Goal: Task Accomplishment & Management: Manage account settings

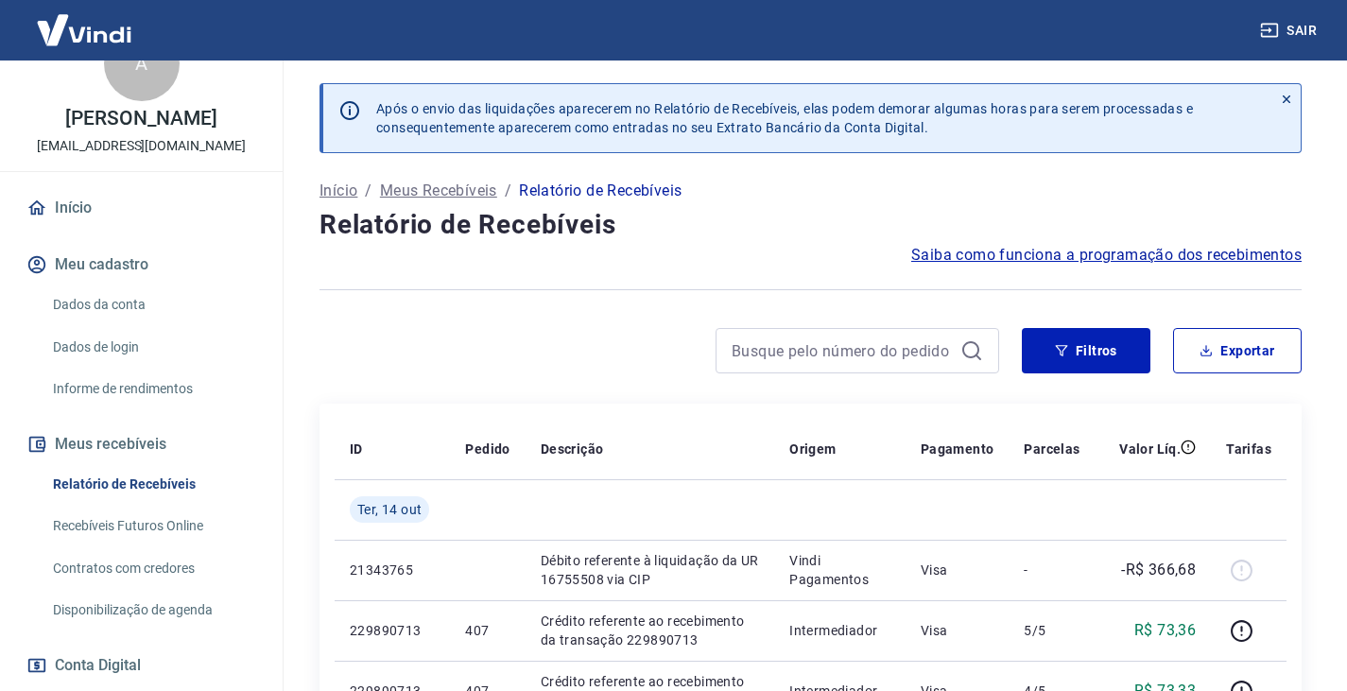
scroll to position [95, 0]
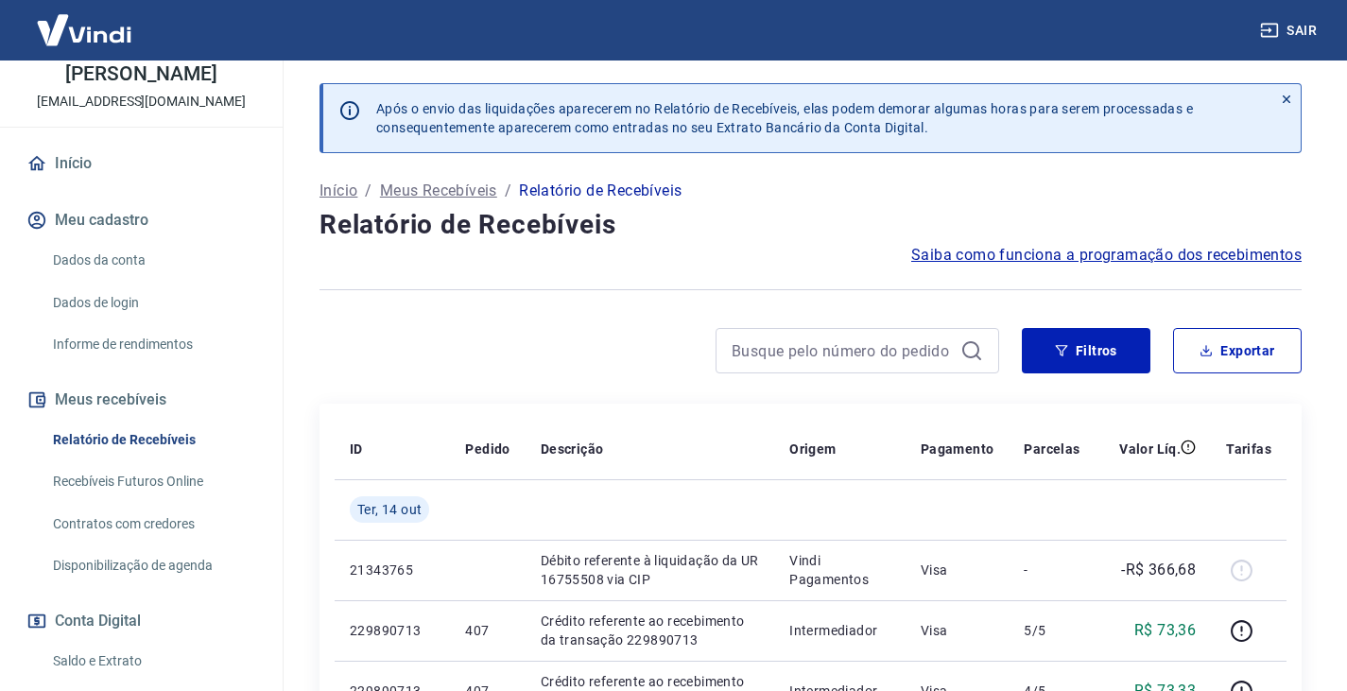
click at [163, 501] on link "Recebíveis Futuros Online" at bounding box center [152, 481] width 215 height 39
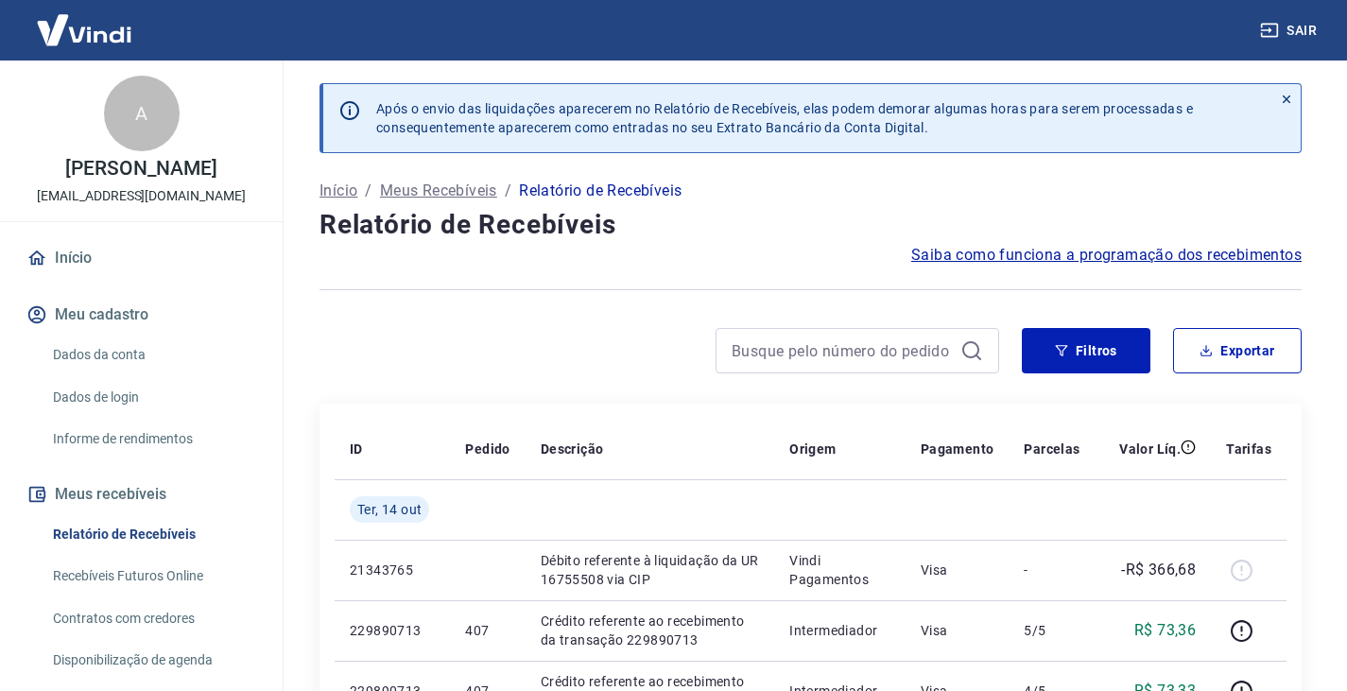
click at [1007, 254] on span "Saiba como funciona a programação dos recebimentos" at bounding box center [1106, 255] width 390 height 23
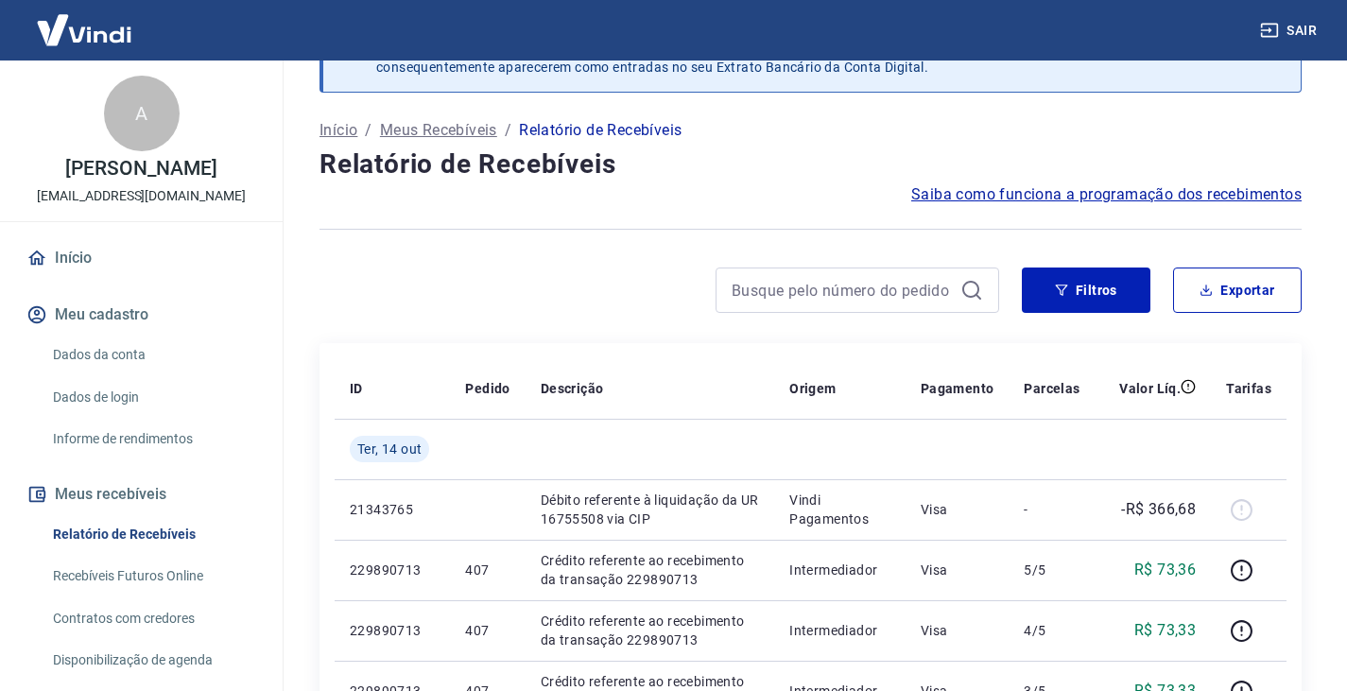
scroll to position [95, 0]
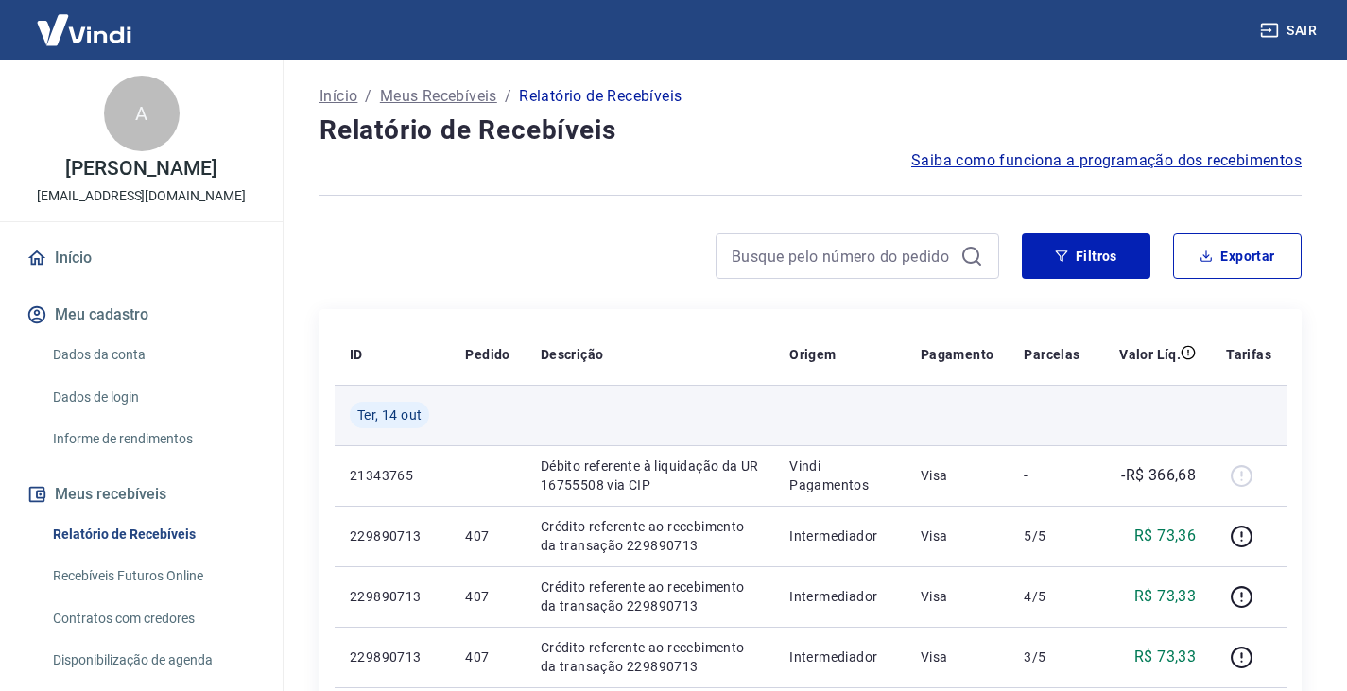
click at [394, 415] on span "Ter, 14 out" at bounding box center [389, 415] width 64 height 19
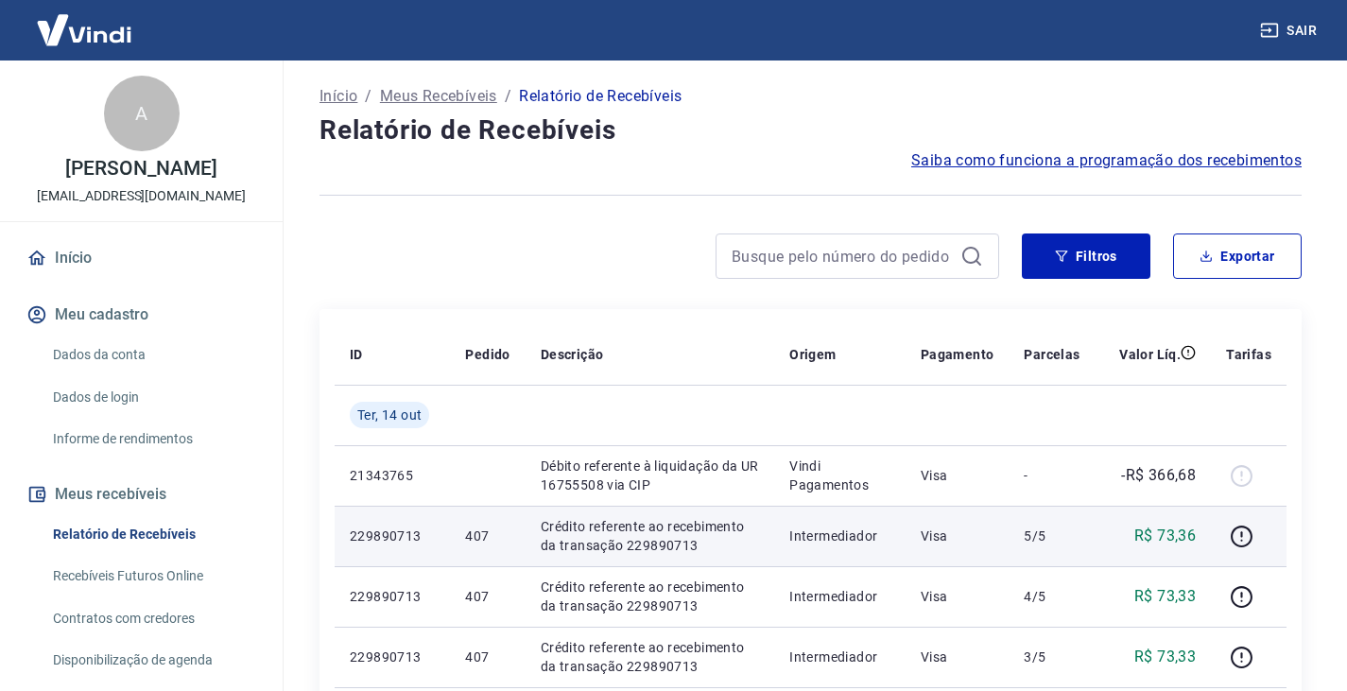
scroll to position [284, 0]
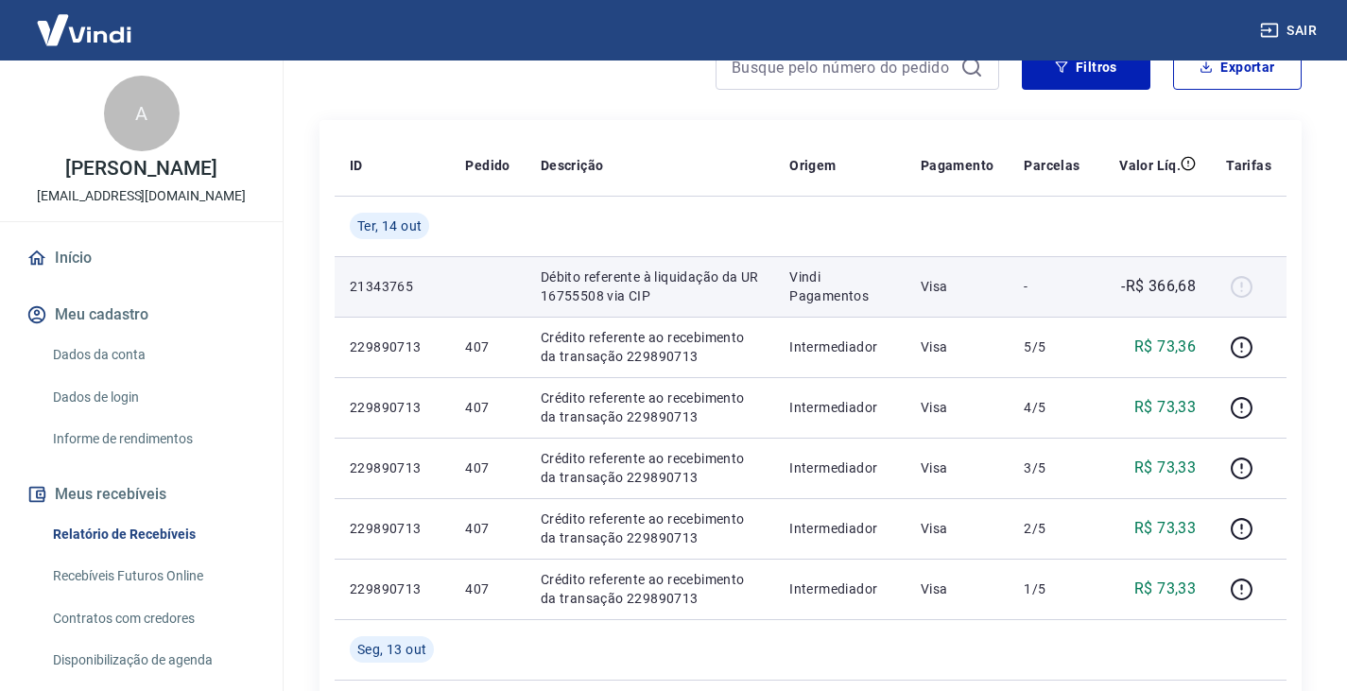
click at [635, 290] on p "Débito referente à liquidação da UR 16755508 via CIP" at bounding box center [650, 287] width 218 height 38
click at [815, 302] on p "Vindi Pagamentos" at bounding box center [839, 287] width 101 height 38
click at [1240, 290] on div at bounding box center [1248, 286] width 45 height 30
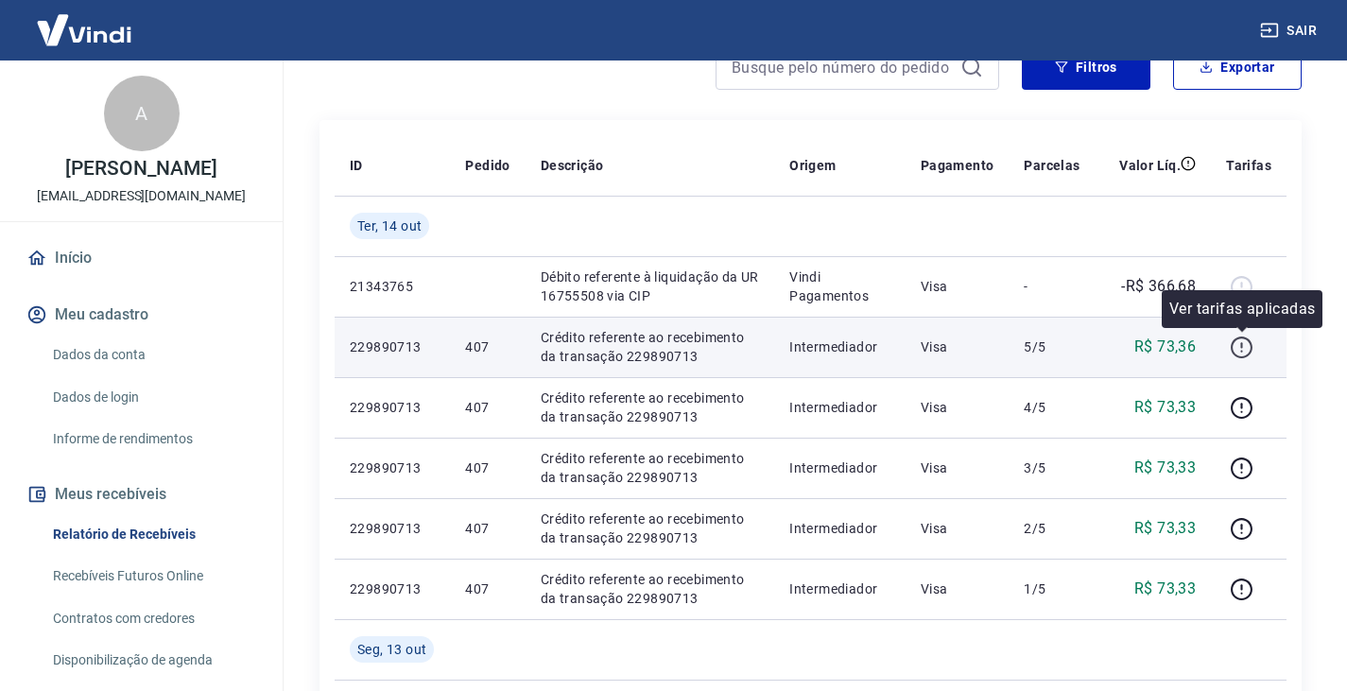
click at [1244, 351] on icon "button" at bounding box center [1242, 348] width 24 height 24
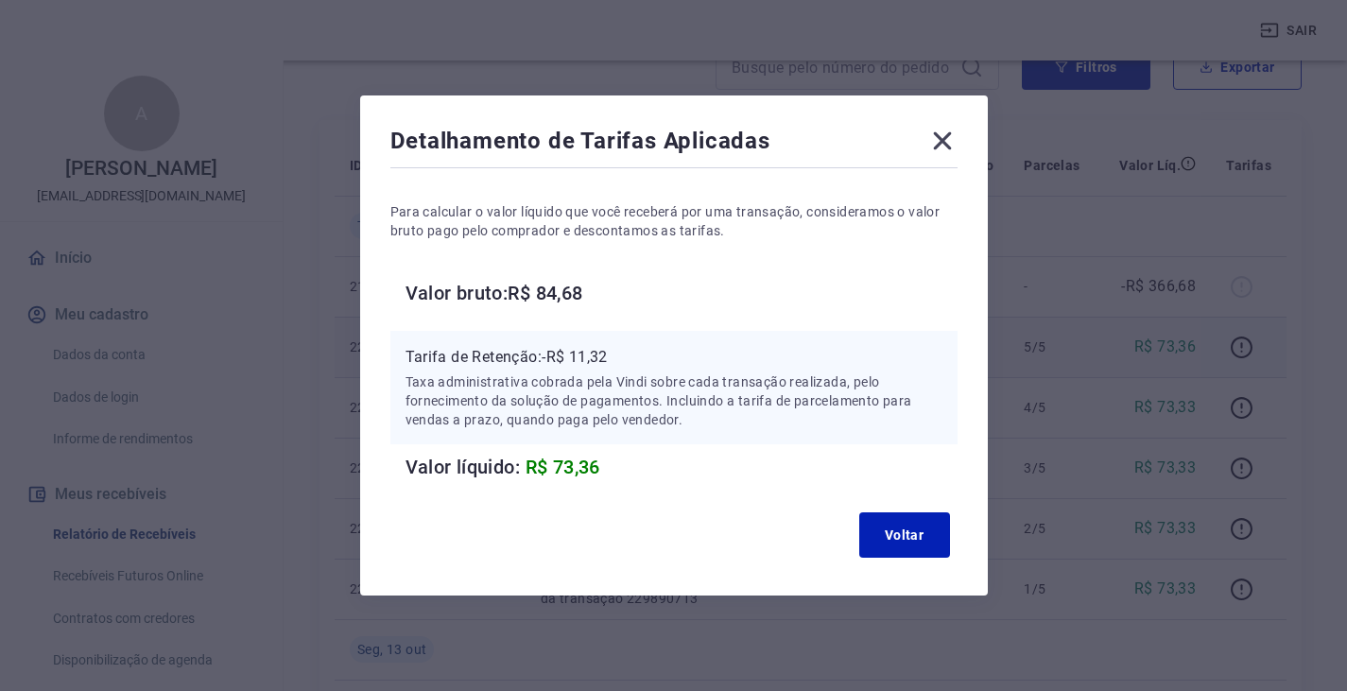
click at [951, 139] on icon at bounding box center [942, 141] width 18 height 18
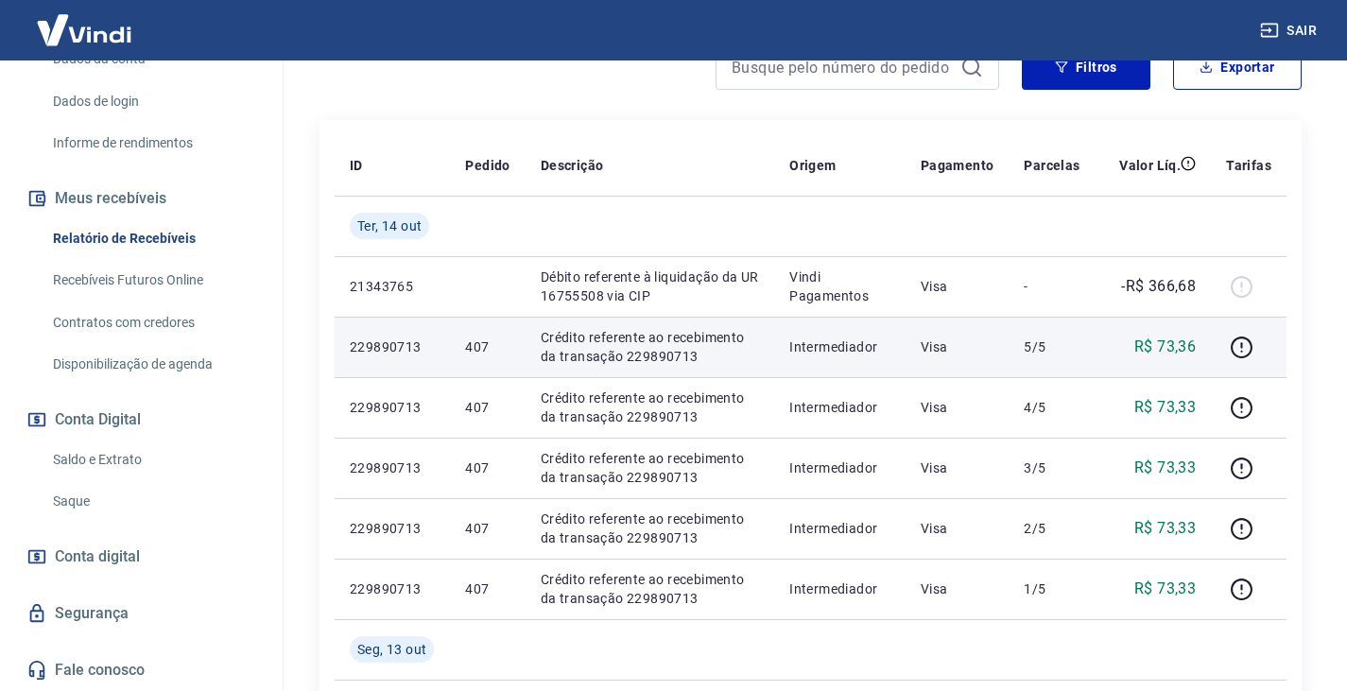
scroll to position [316, 0]
click at [123, 460] on link "Saldo e Extrato" at bounding box center [152, 460] width 215 height 39
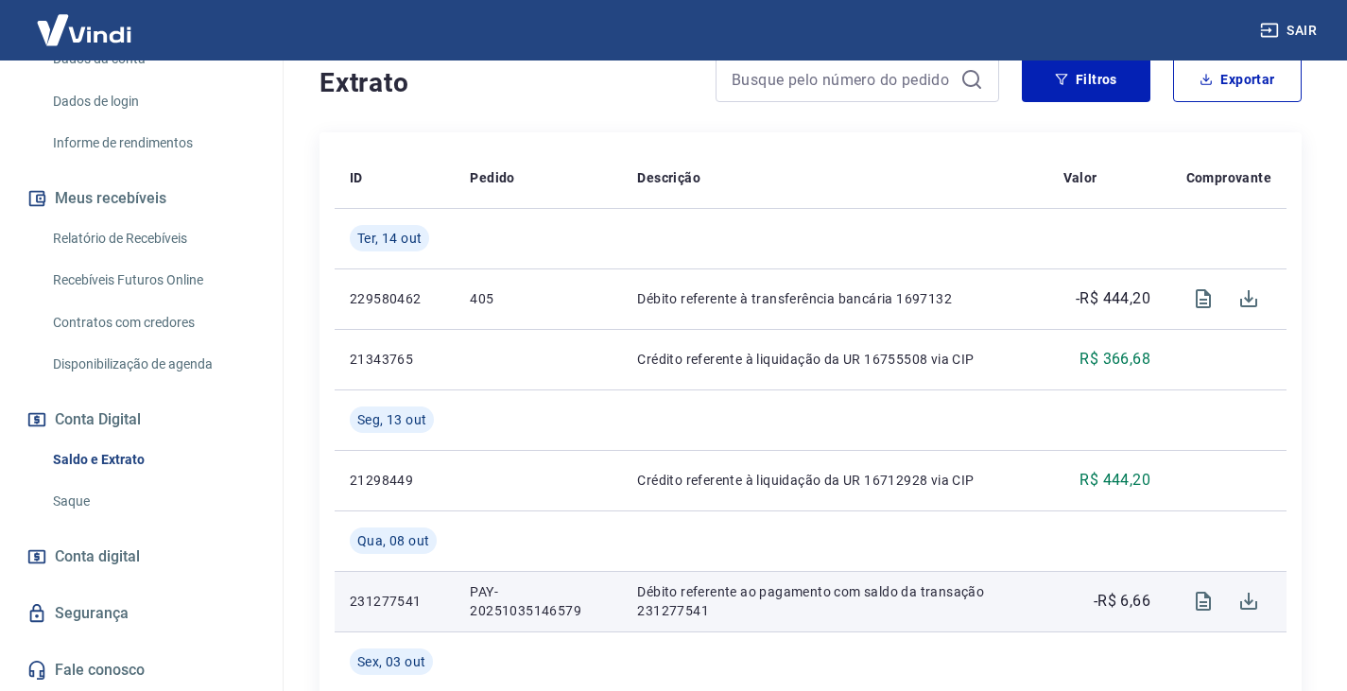
scroll to position [378, 0]
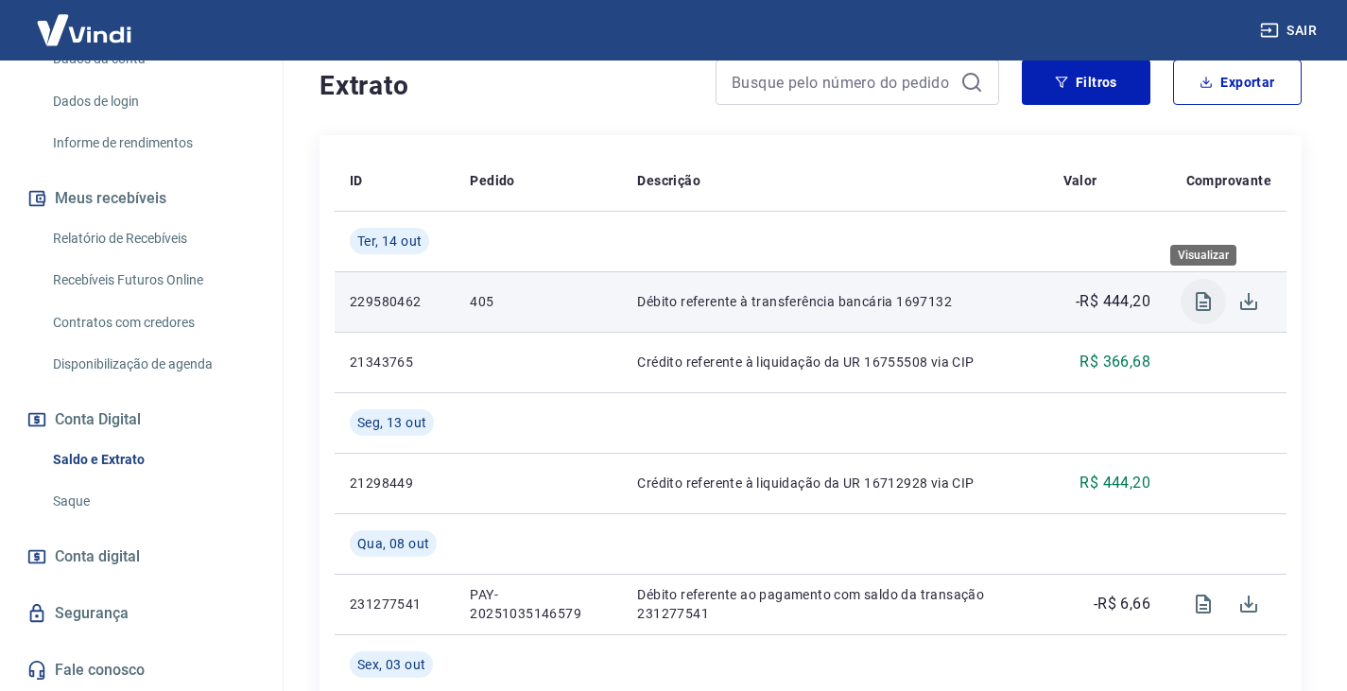
click at [1202, 299] on icon "Visualizar" at bounding box center [1203, 301] width 23 height 23
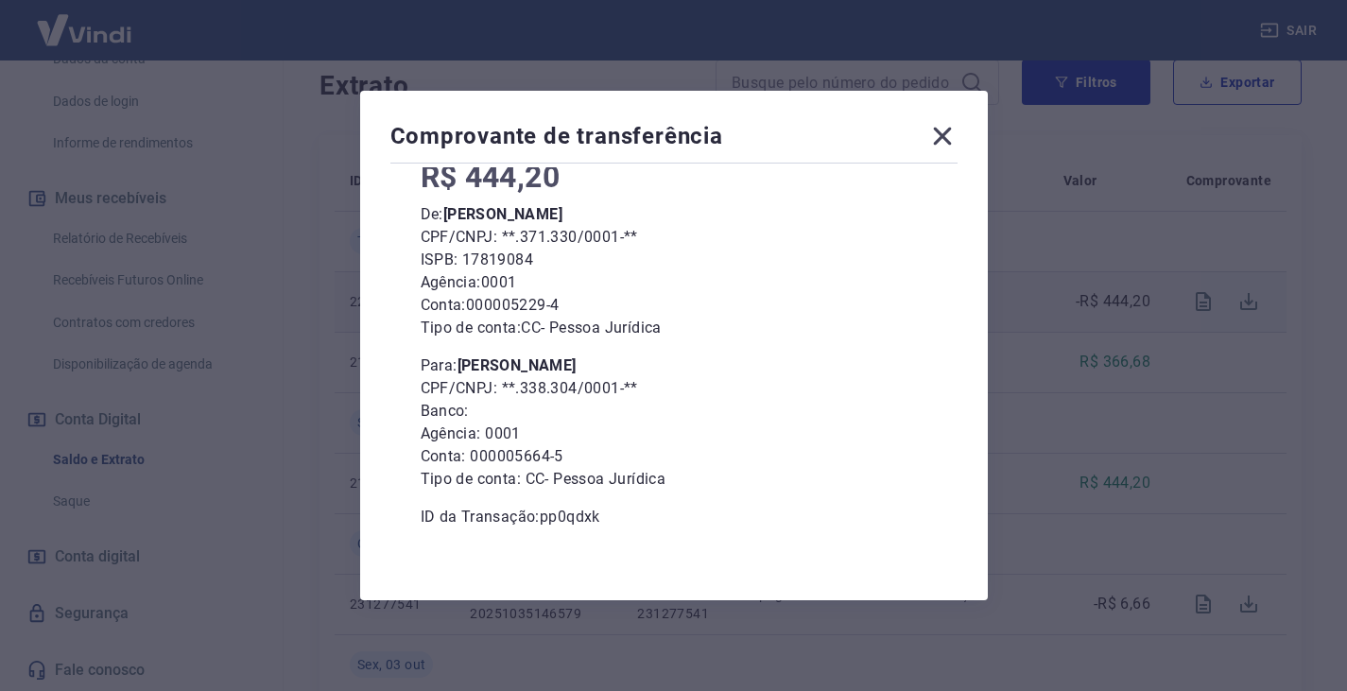
scroll to position [141, 0]
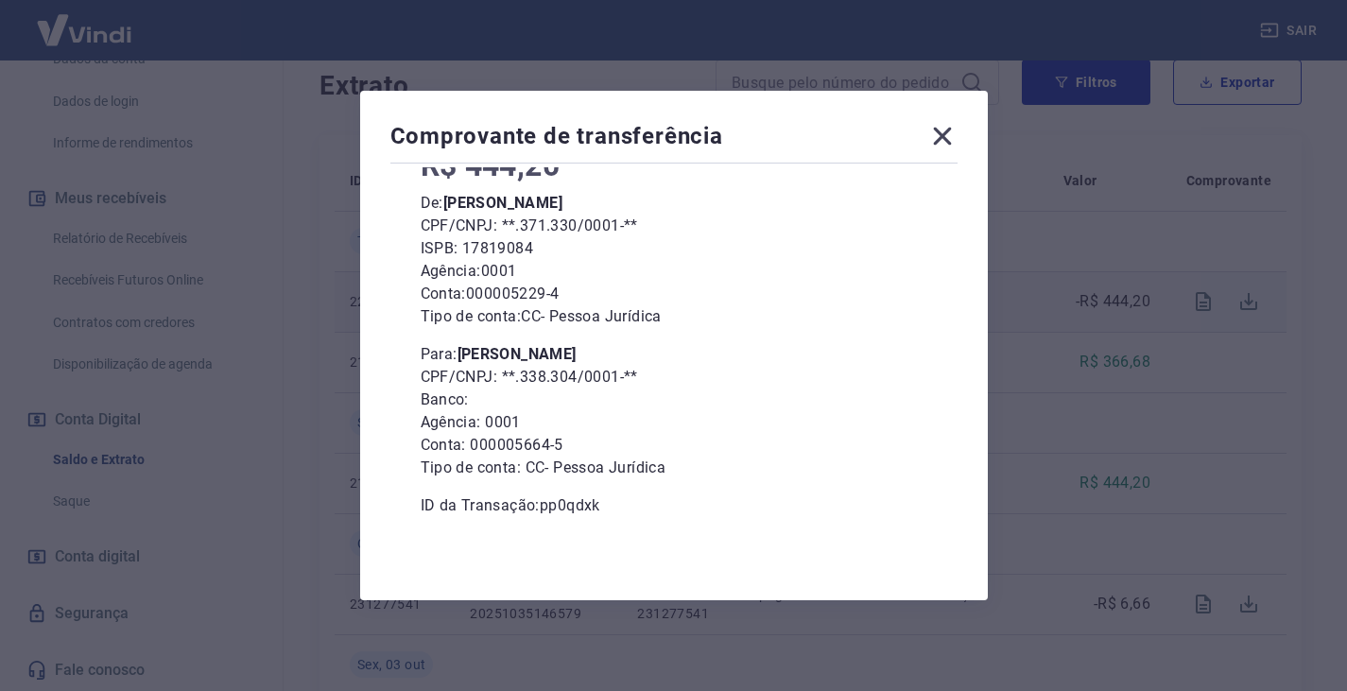
click at [938, 133] on icon at bounding box center [942, 136] width 30 height 30
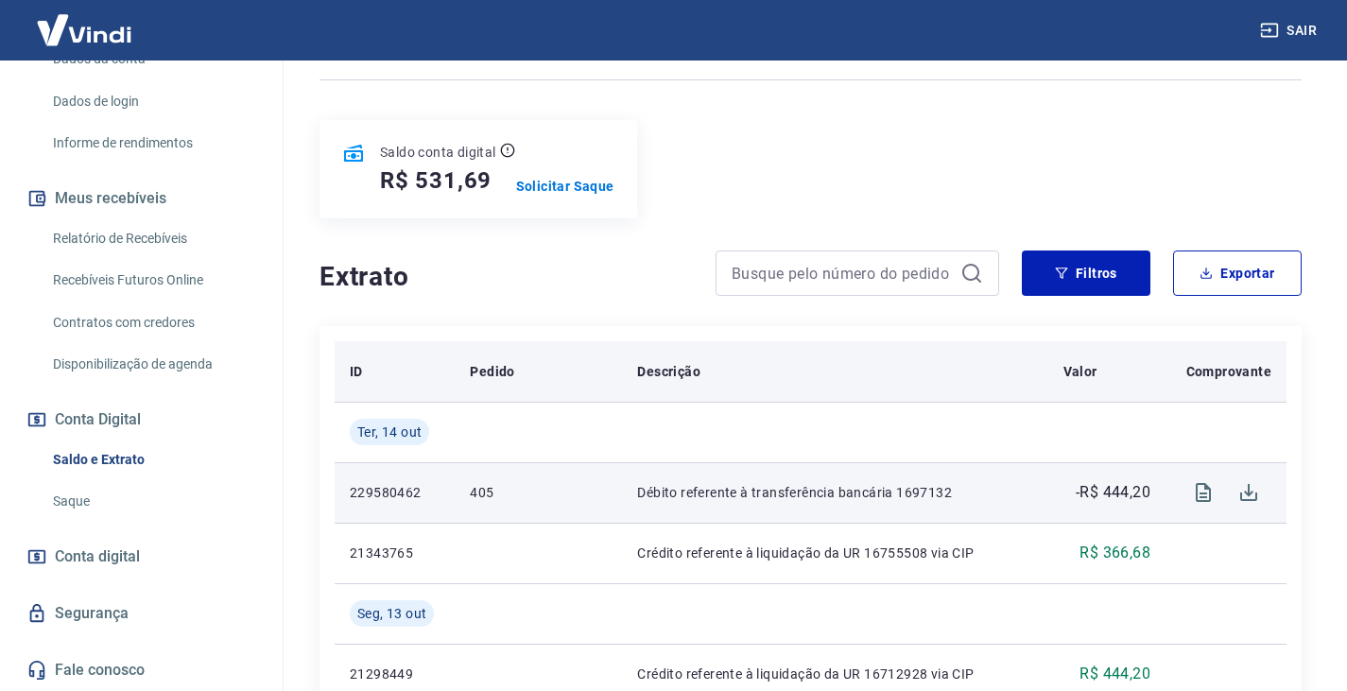
scroll to position [0, 0]
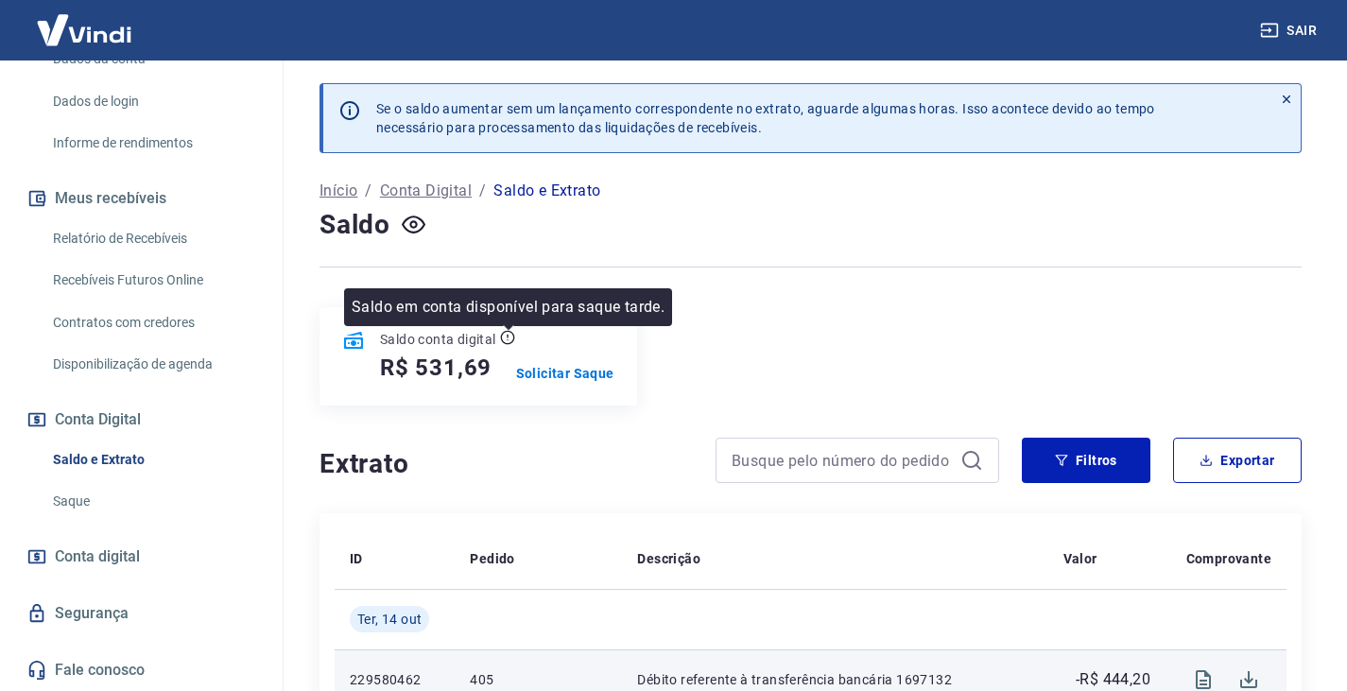
click at [503, 336] on icon at bounding box center [507, 337] width 15 height 15
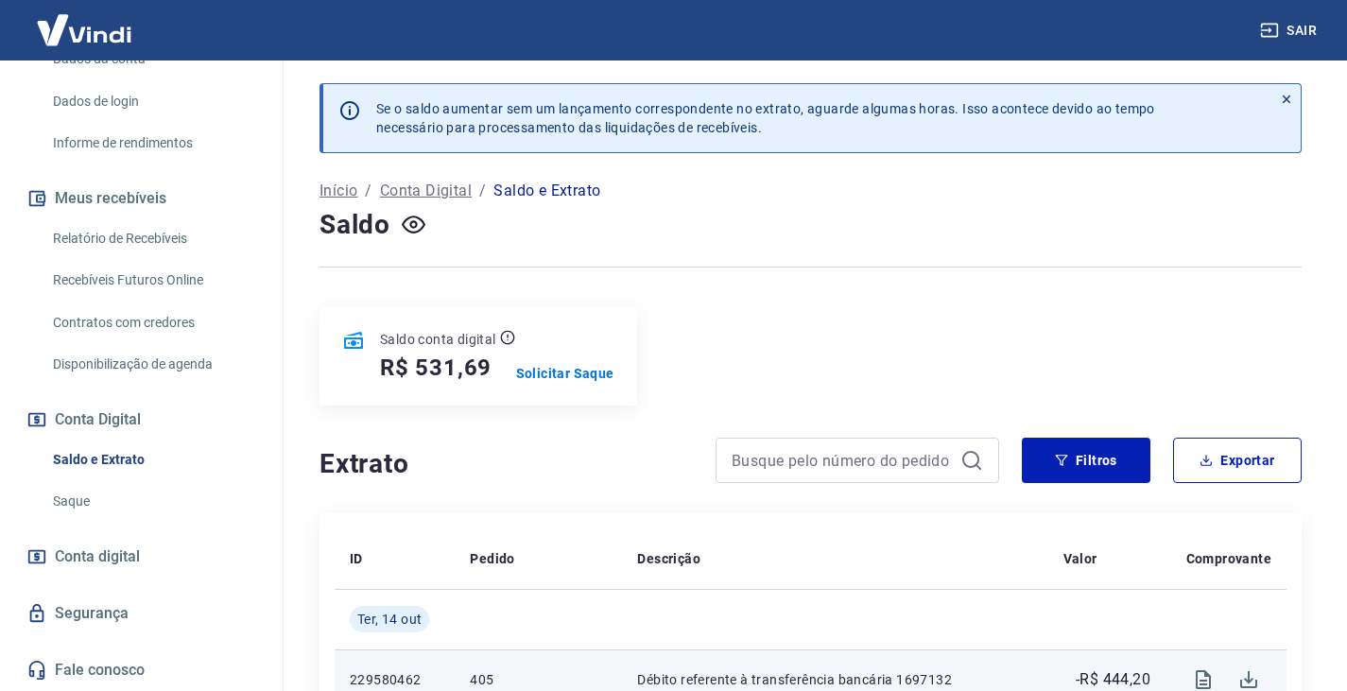
click at [426, 194] on p "Conta Digital" at bounding box center [426, 191] width 92 height 23
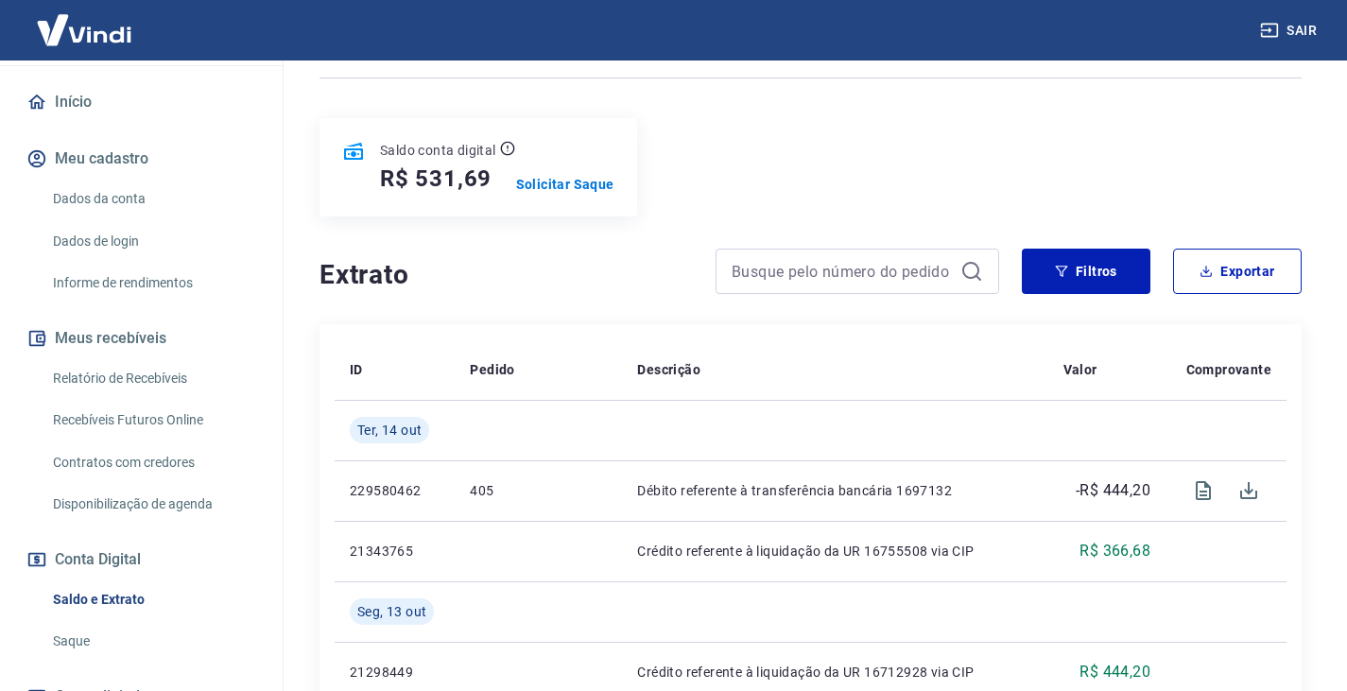
scroll to position [189, 0]
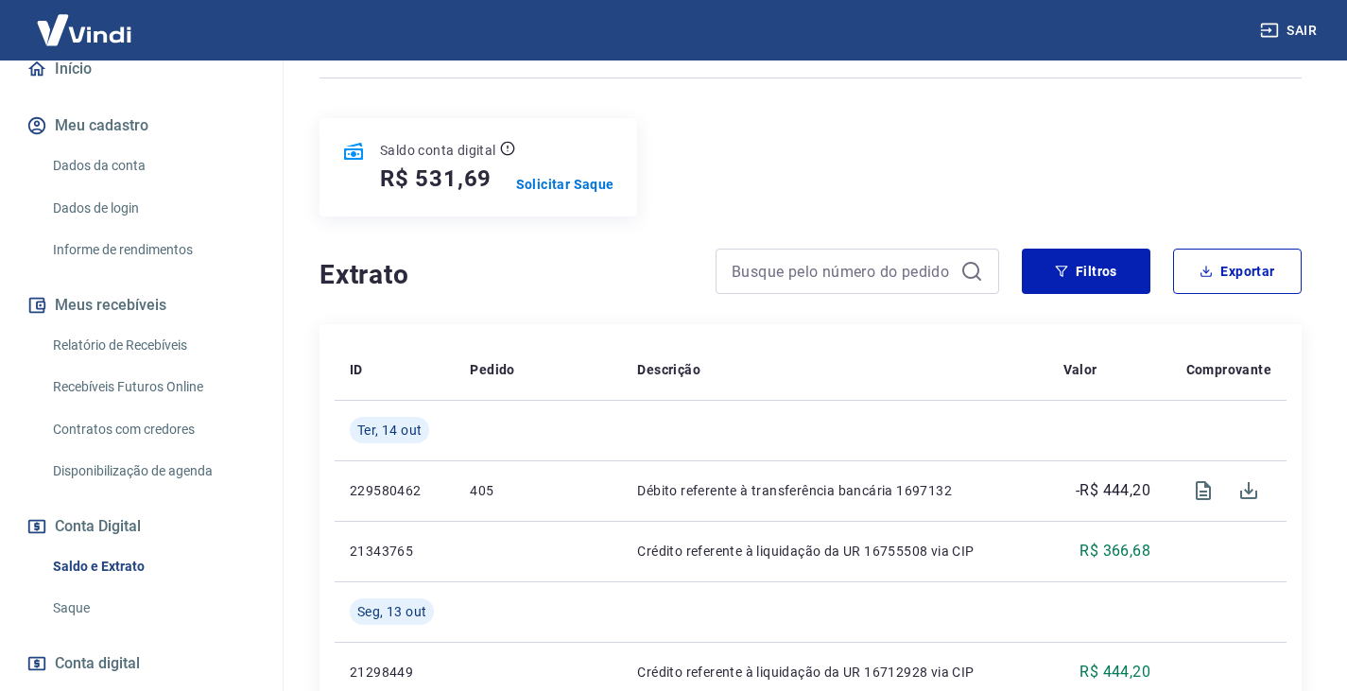
click at [145, 405] on link "Recebíveis Futuros Online" at bounding box center [152, 387] width 215 height 39
click at [159, 183] on link "Dados da conta" at bounding box center [152, 166] width 215 height 39
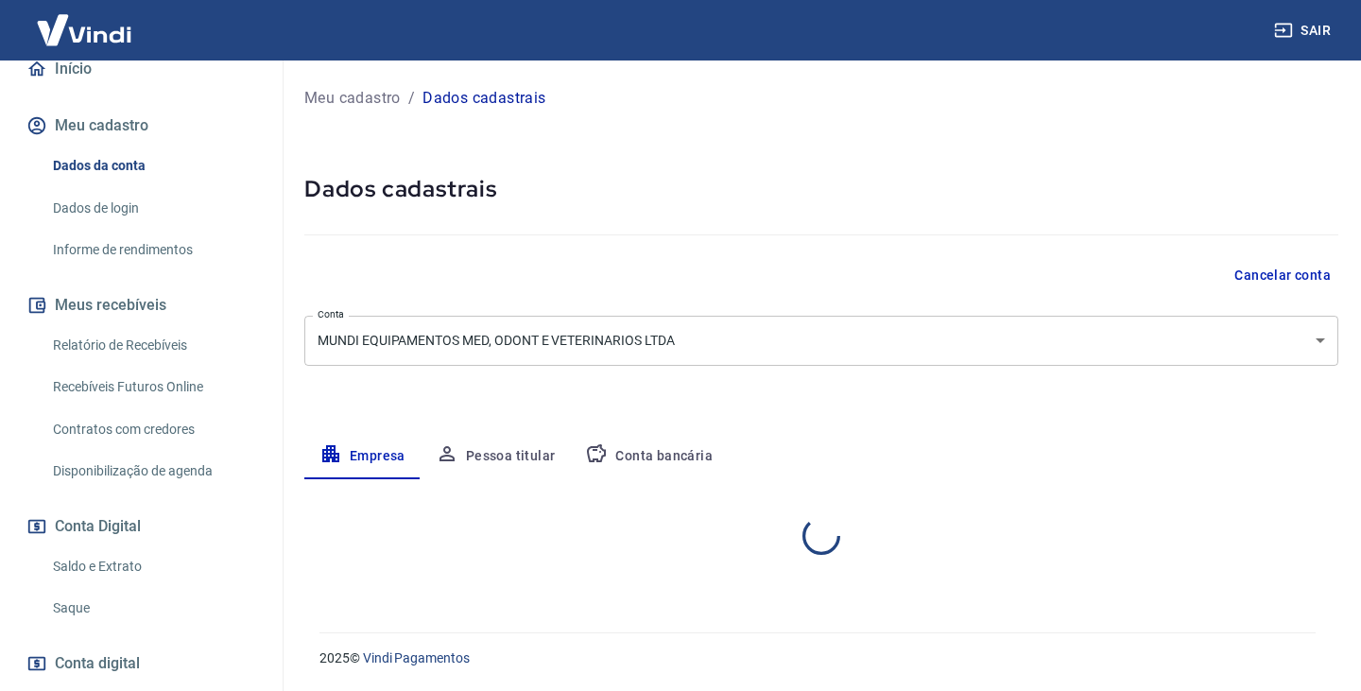
select select "SP"
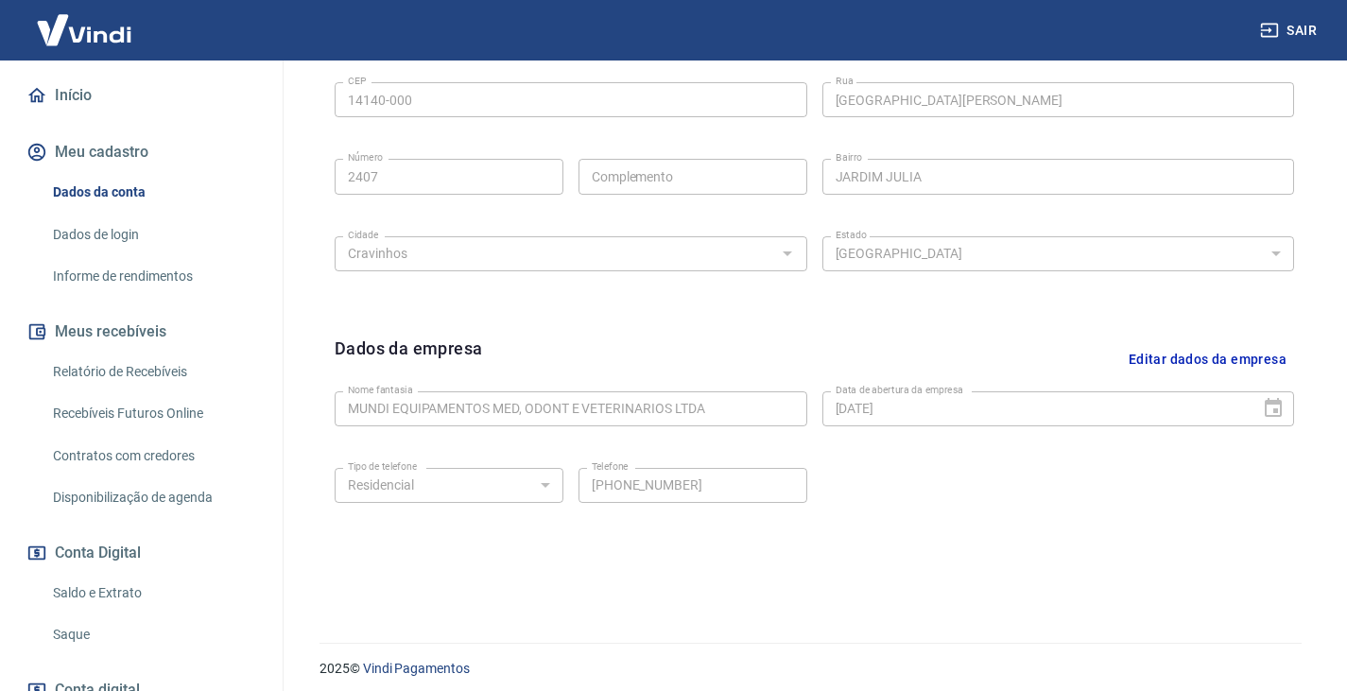
scroll to position [189, 0]
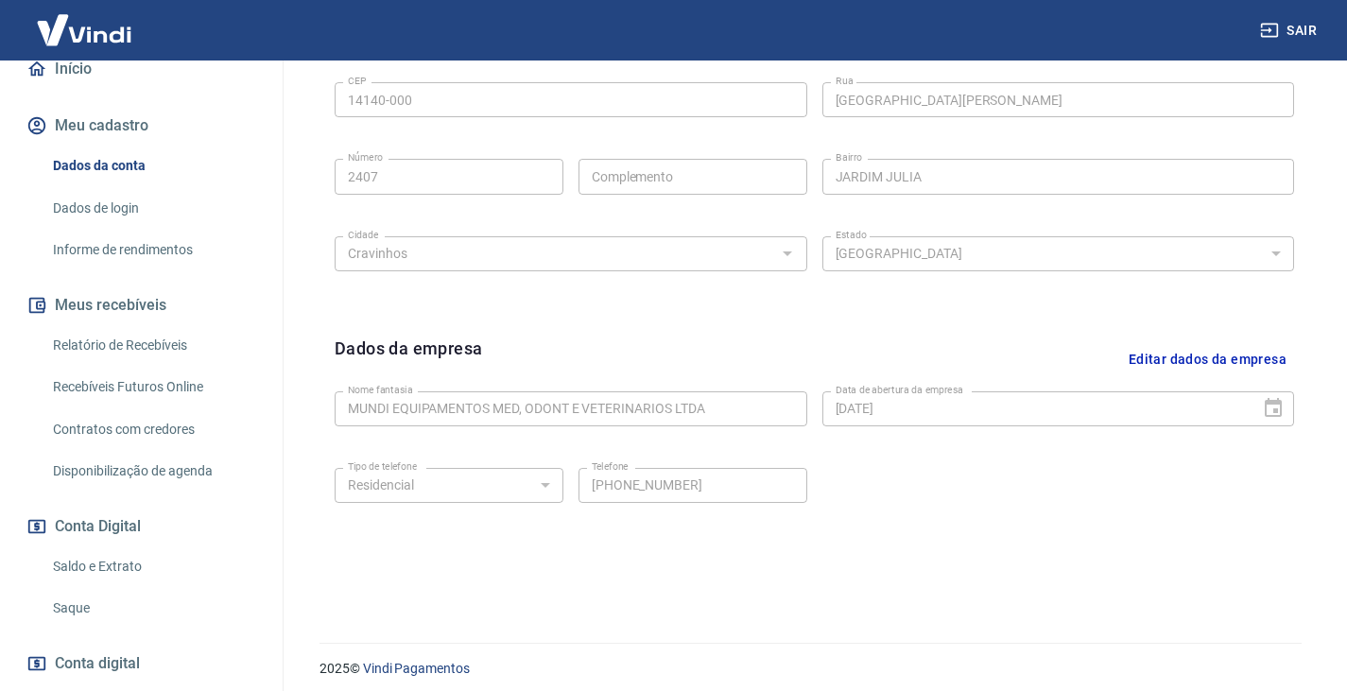
click at [165, 364] on link "Relatório de Recebíveis" at bounding box center [152, 345] width 215 height 39
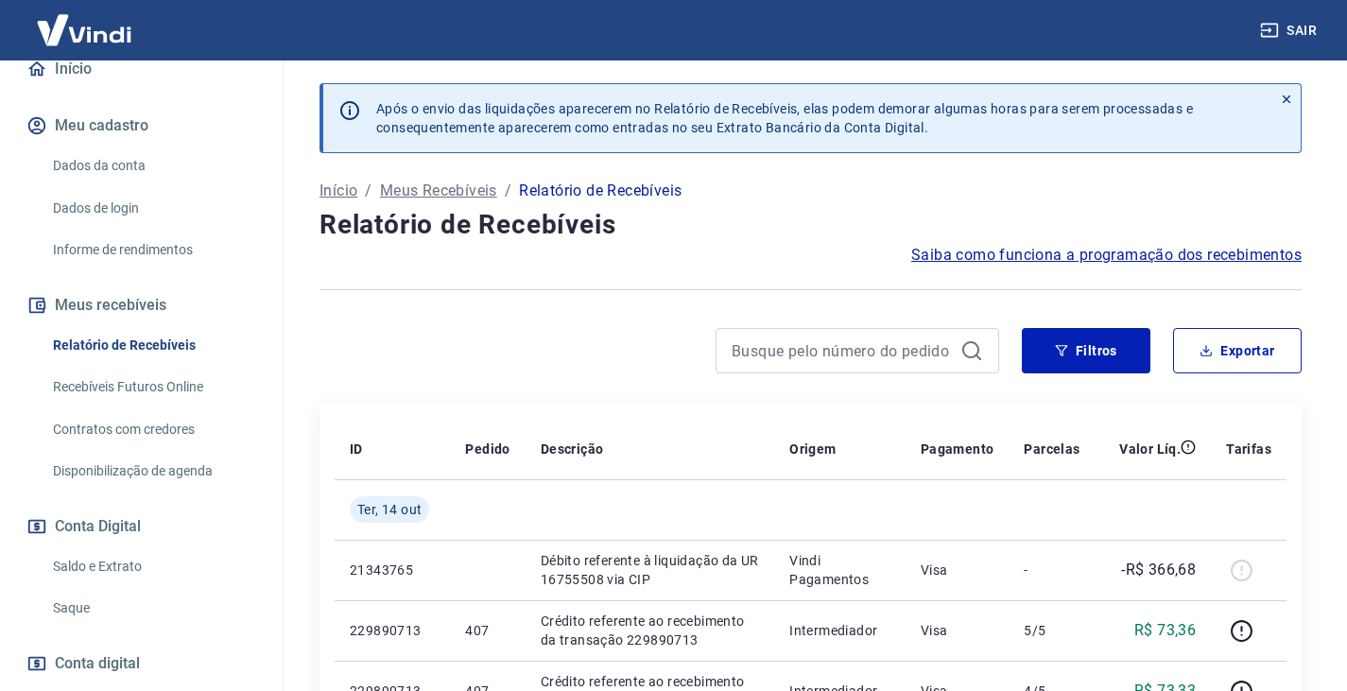
click at [179, 407] on link "Recebíveis Futuros Online" at bounding box center [152, 387] width 215 height 39
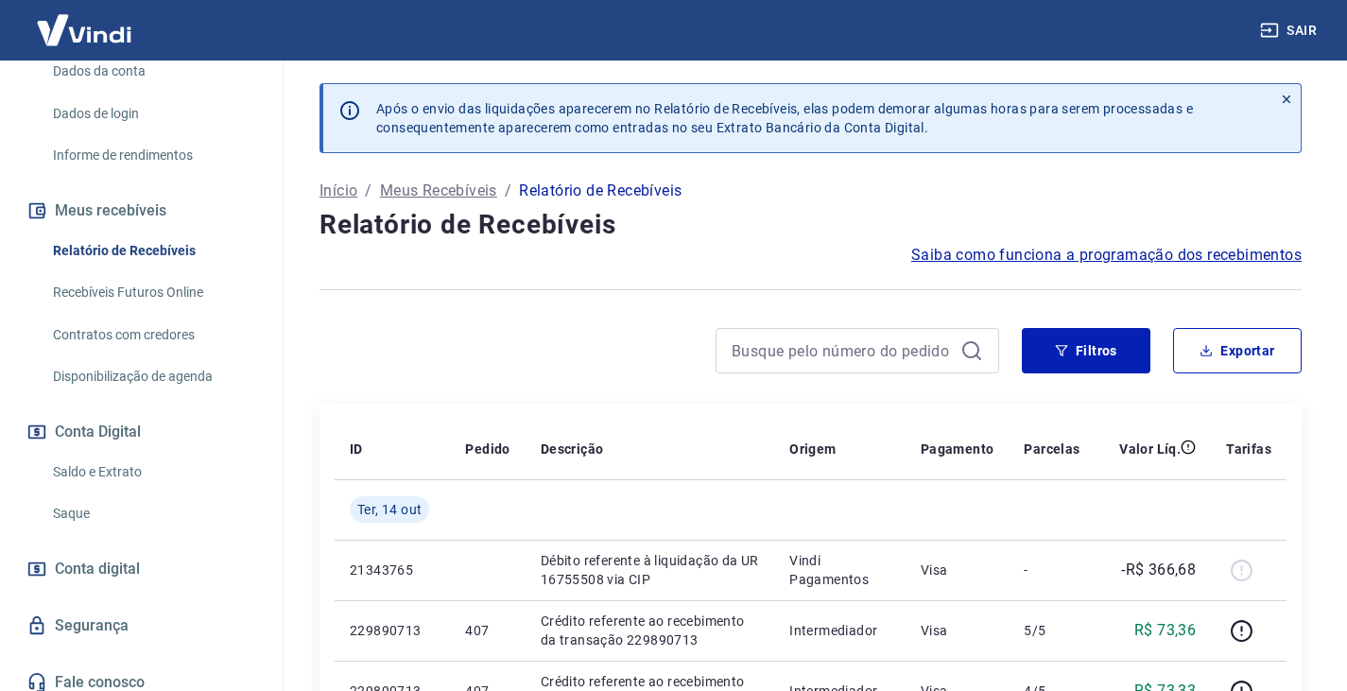
click at [117, 396] on link "Disponibilização de agenda" at bounding box center [152, 376] width 215 height 39
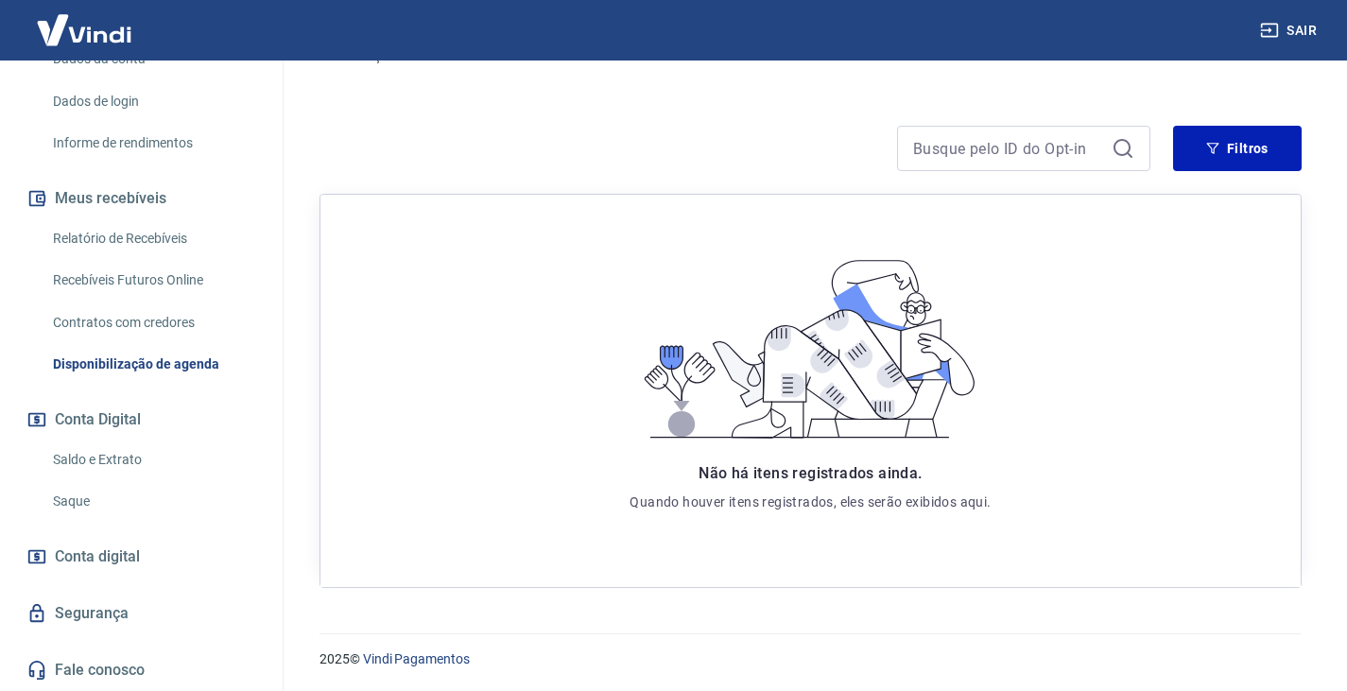
scroll to position [240, 0]
click at [95, 494] on link "Saque" at bounding box center [152, 501] width 215 height 39
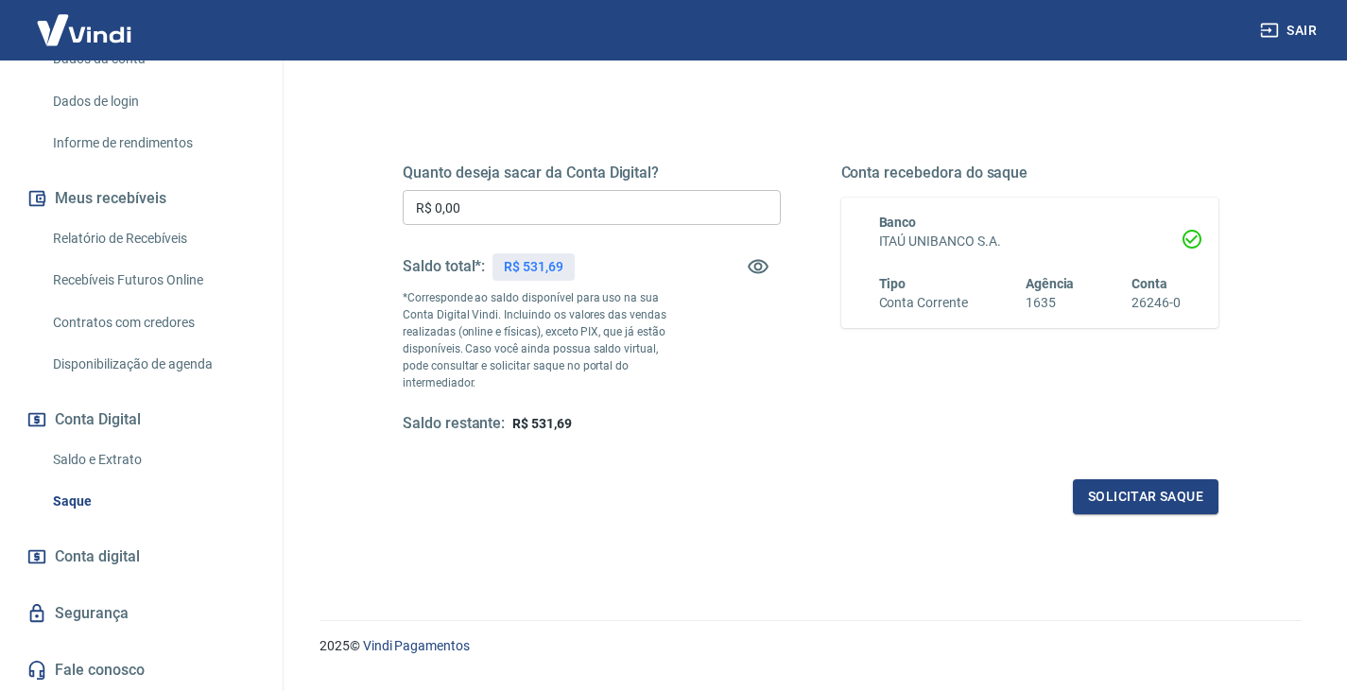
scroll to position [244, 0]
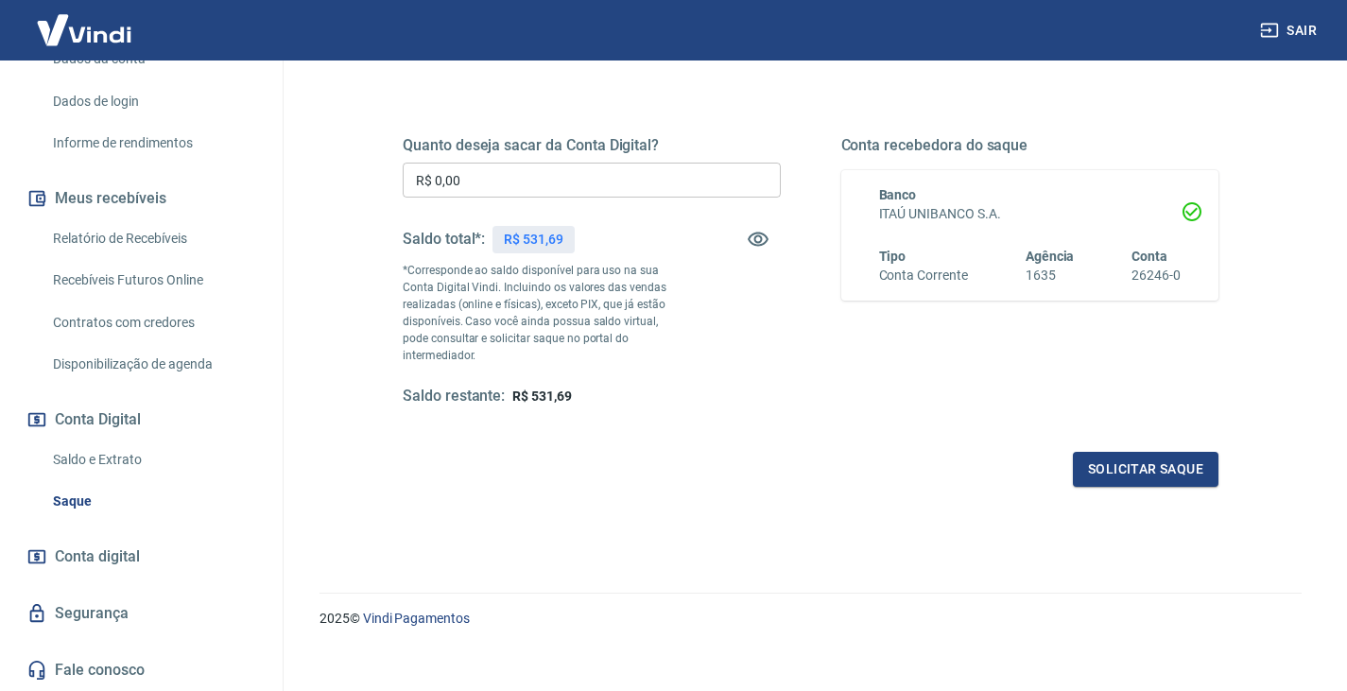
click at [94, 551] on span "Conta digital" at bounding box center [97, 557] width 85 height 26
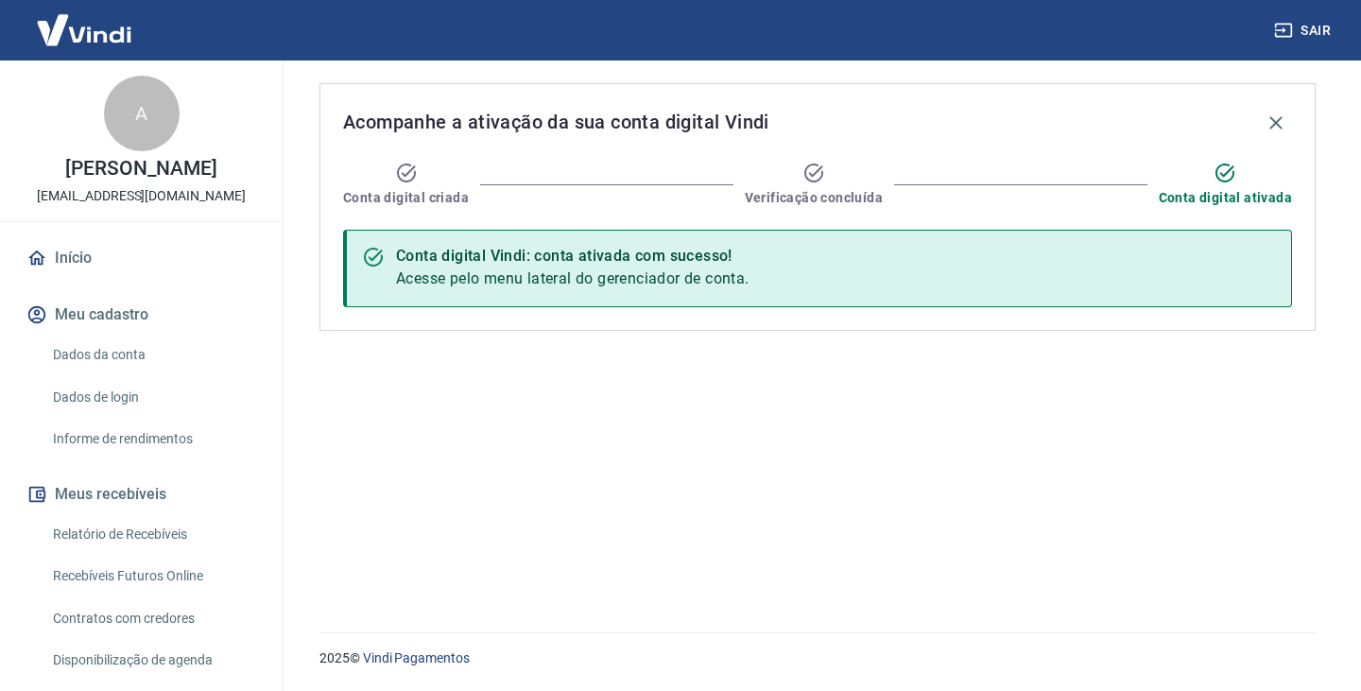
click at [100, 268] on link "Início" at bounding box center [141, 258] width 237 height 42
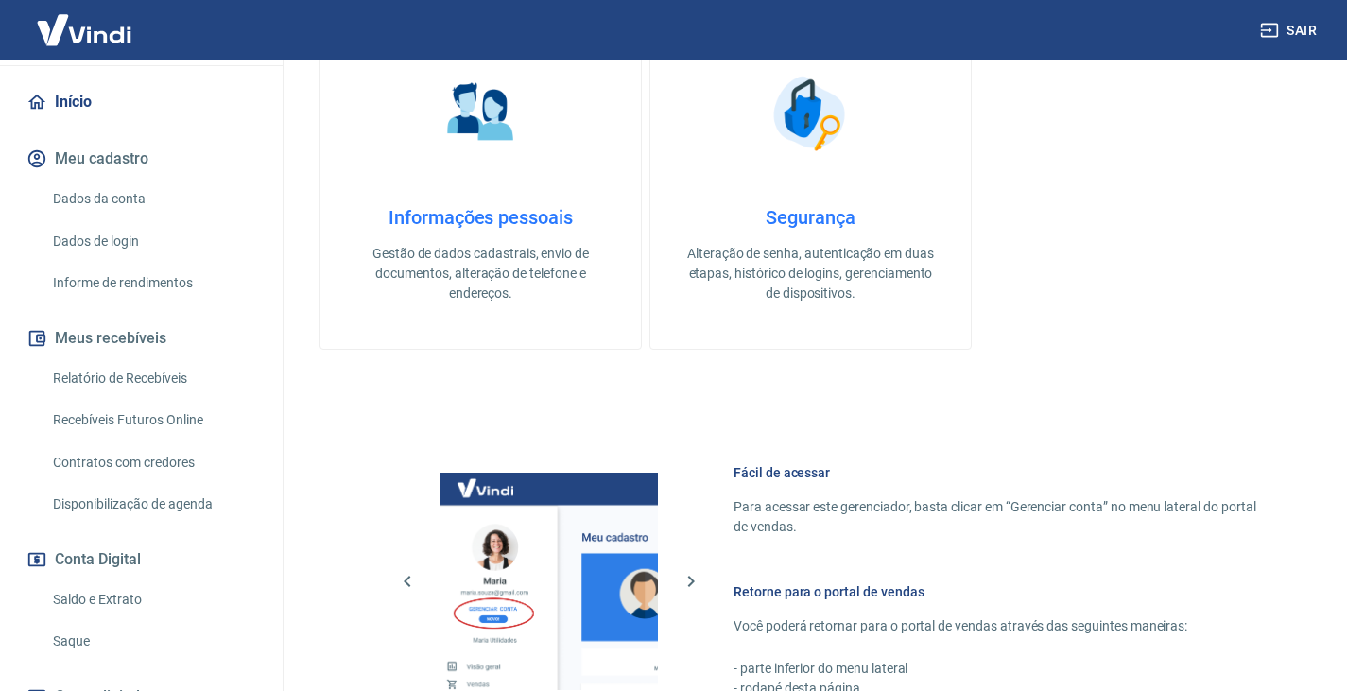
scroll to position [189, 0]
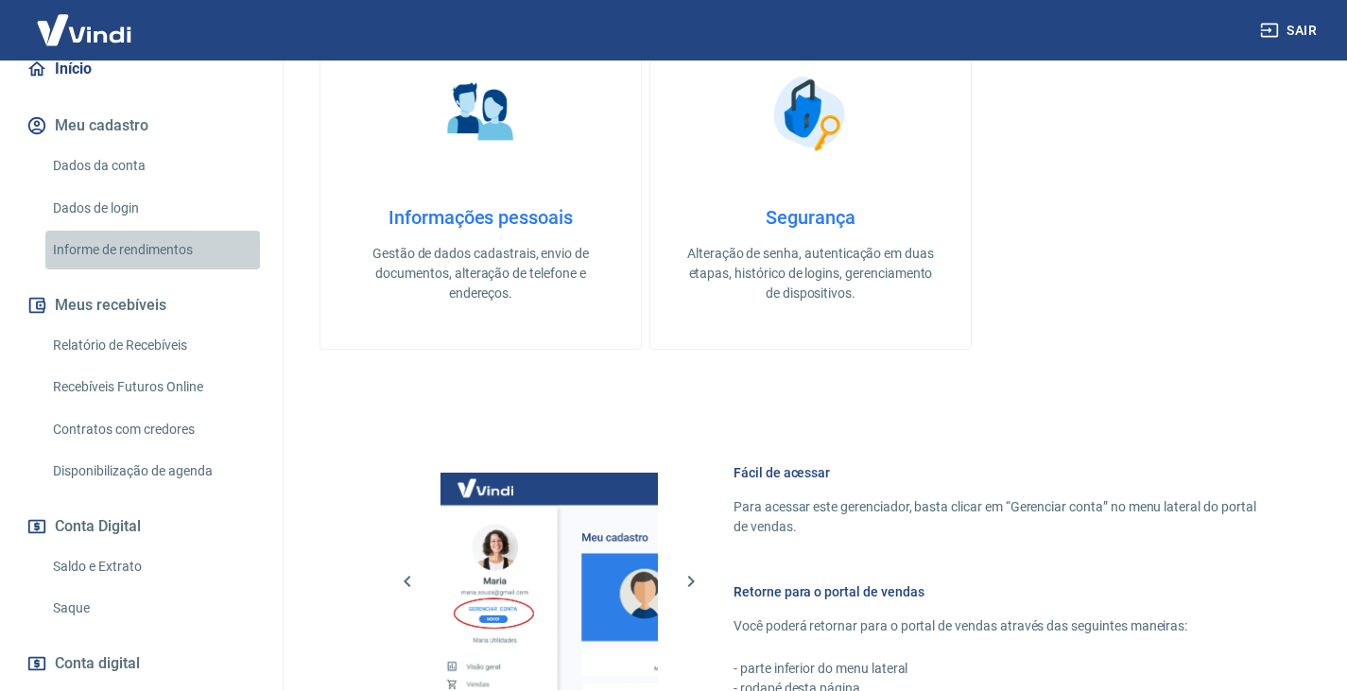
click at [159, 269] on link "Informe de rendimentos" at bounding box center [152, 250] width 215 height 39
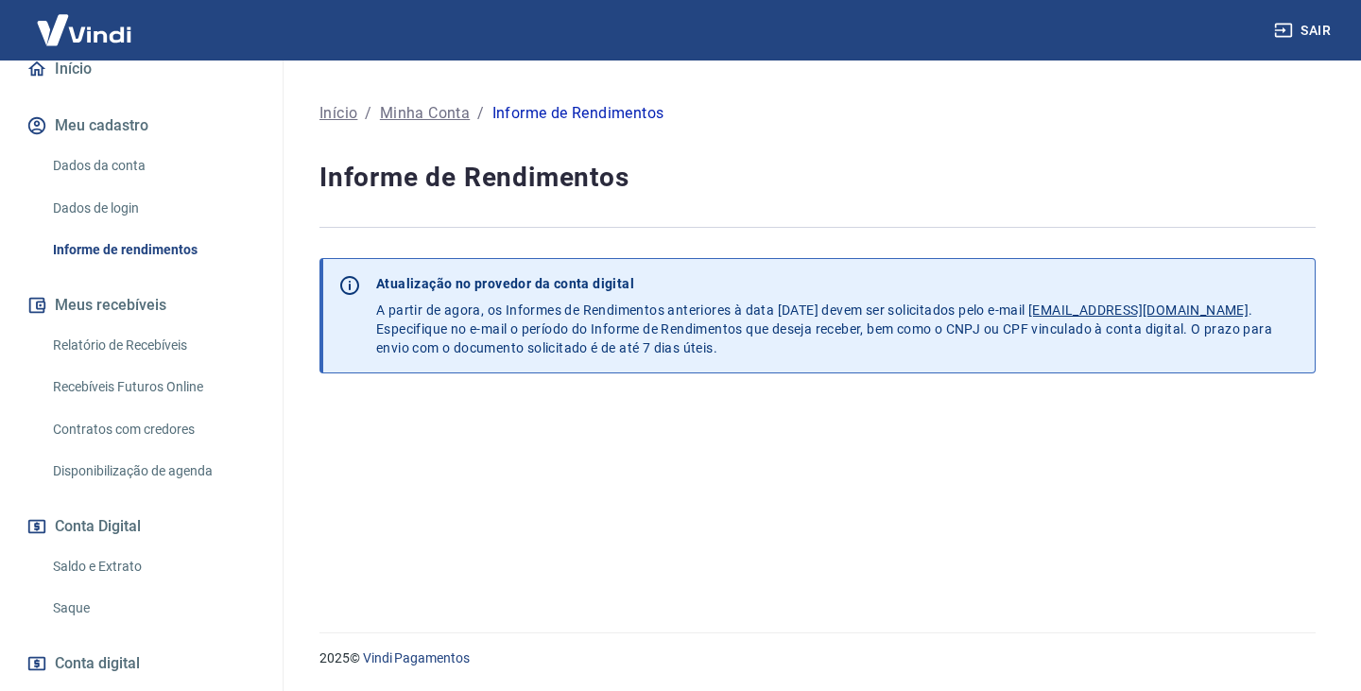
click at [130, 355] on link "Relatório de Recebíveis" at bounding box center [152, 345] width 215 height 39
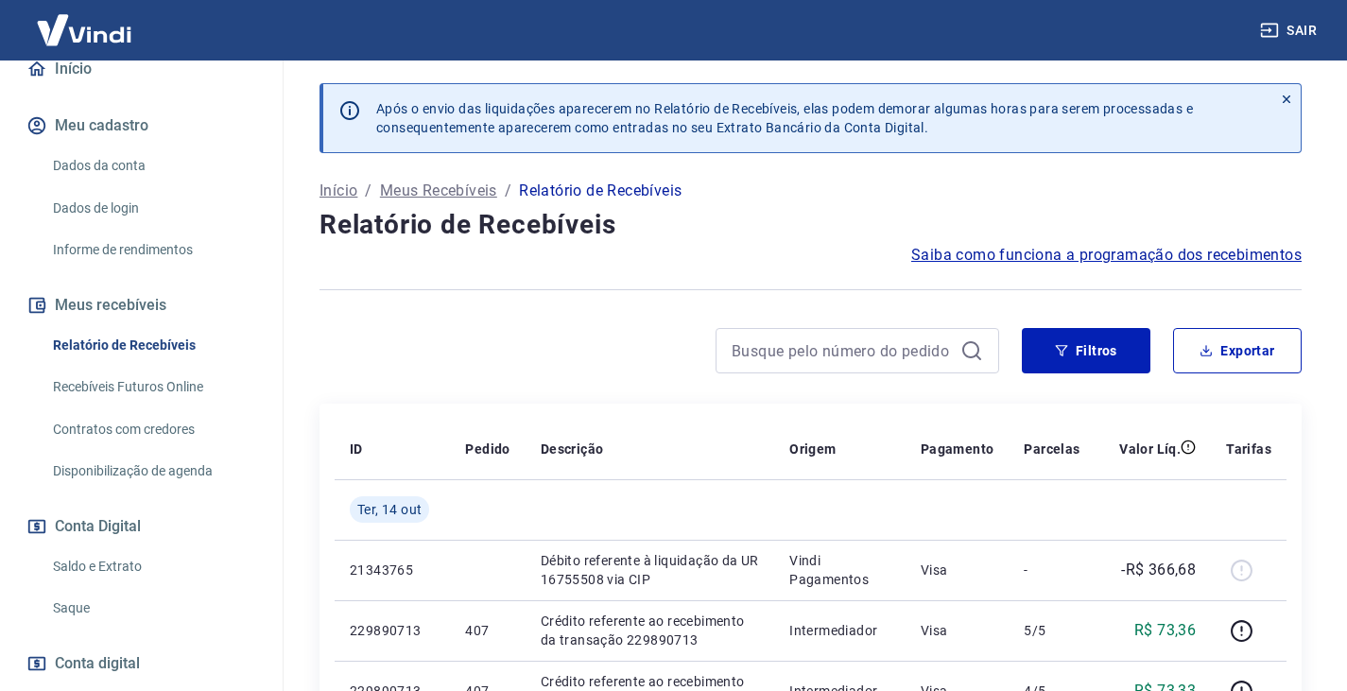
click at [438, 194] on p "Meus Recebíveis" at bounding box center [438, 191] width 117 height 23
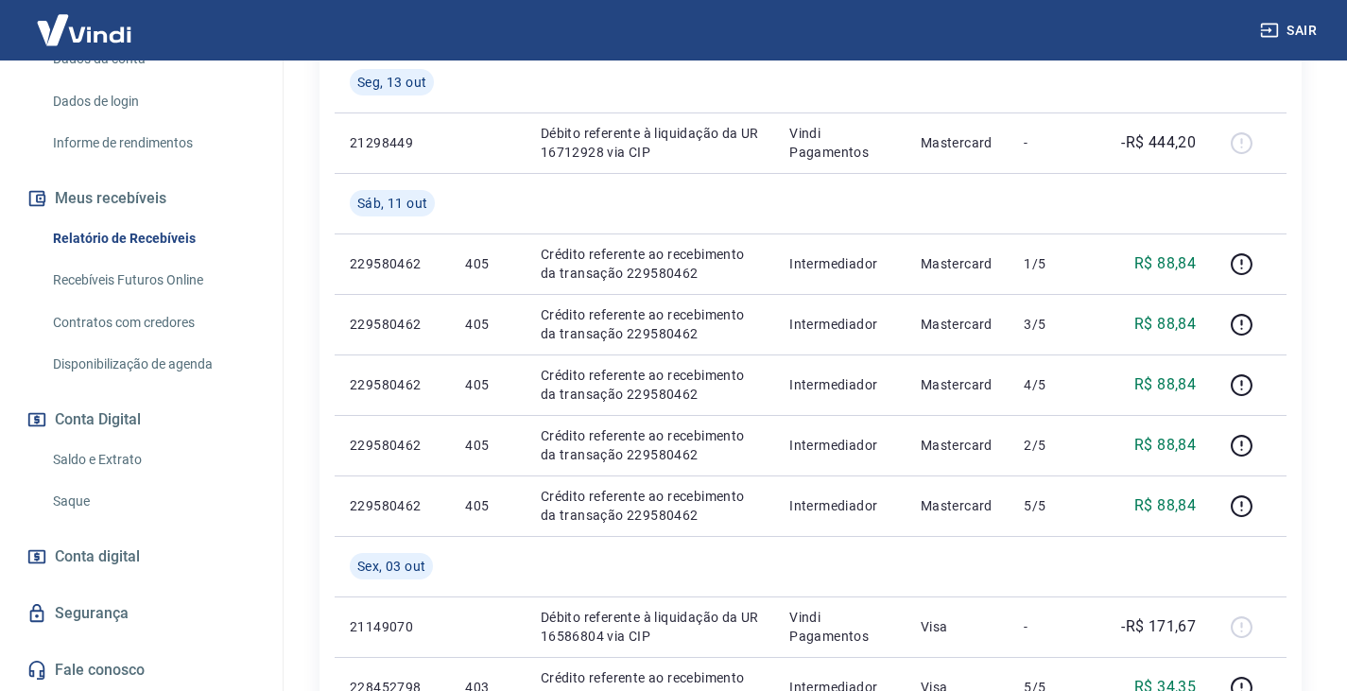
scroll to position [316, 0]
click at [164, 359] on link "Disponibilização de agenda" at bounding box center [152, 364] width 215 height 39
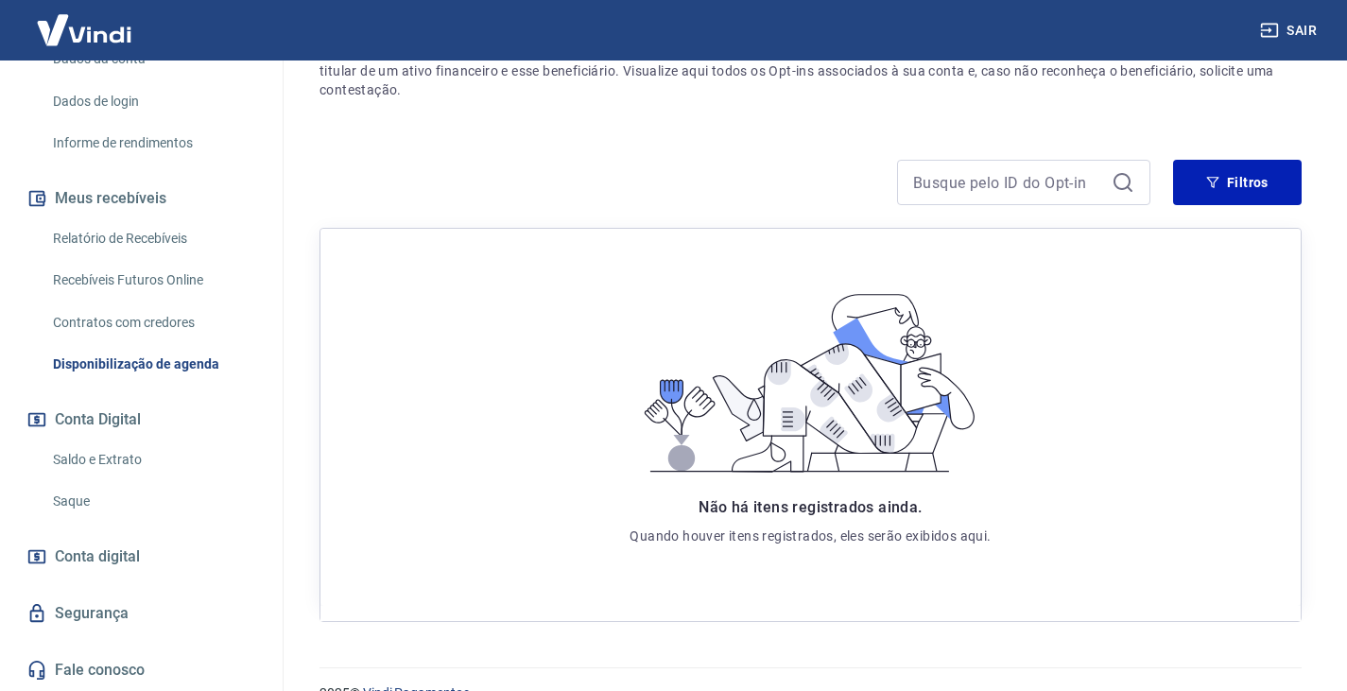
scroll to position [240, 0]
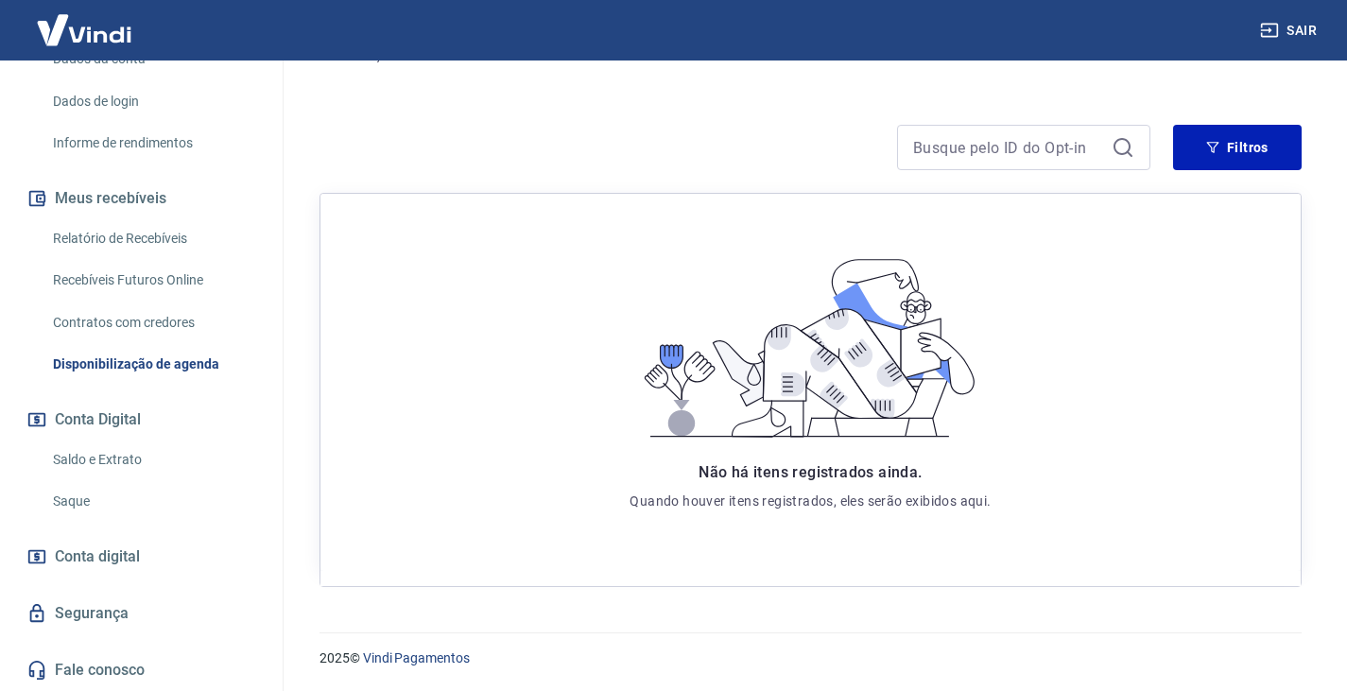
click at [96, 501] on link "Saque" at bounding box center [152, 501] width 215 height 39
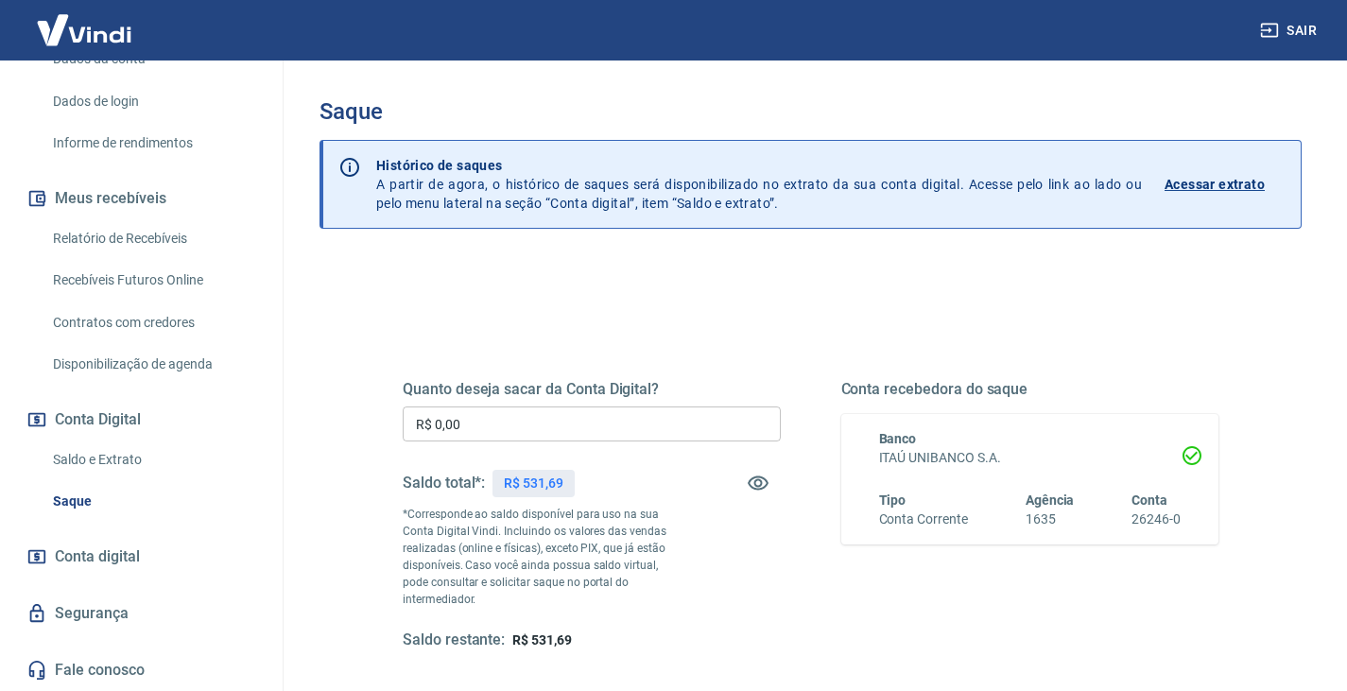
click at [120, 438] on button "Conta Digital" at bounding box center [141, 420] width 237 height 42
click at [124, 453] on link "Saldo e Extrato" at bounding box center [152, 460] width 215 height 39
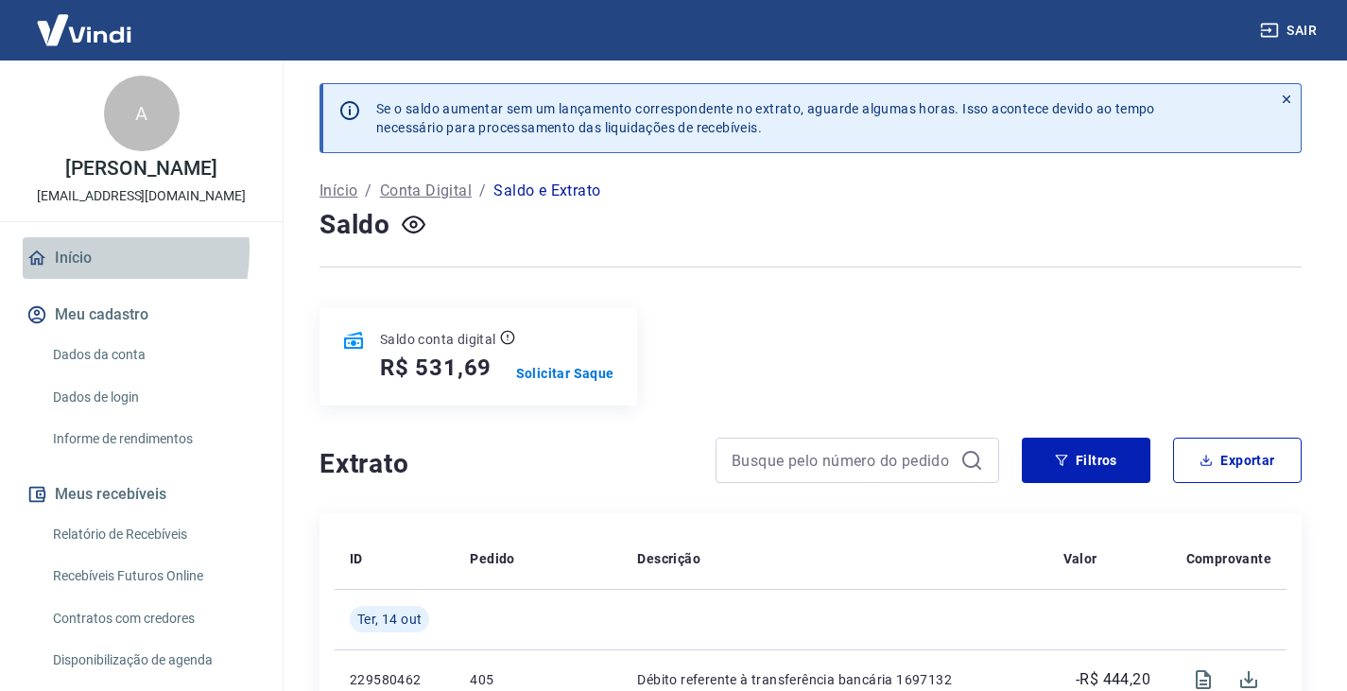
click at [67, 269] on link "Início" at bounding box center [141, 258] width 237 height 42
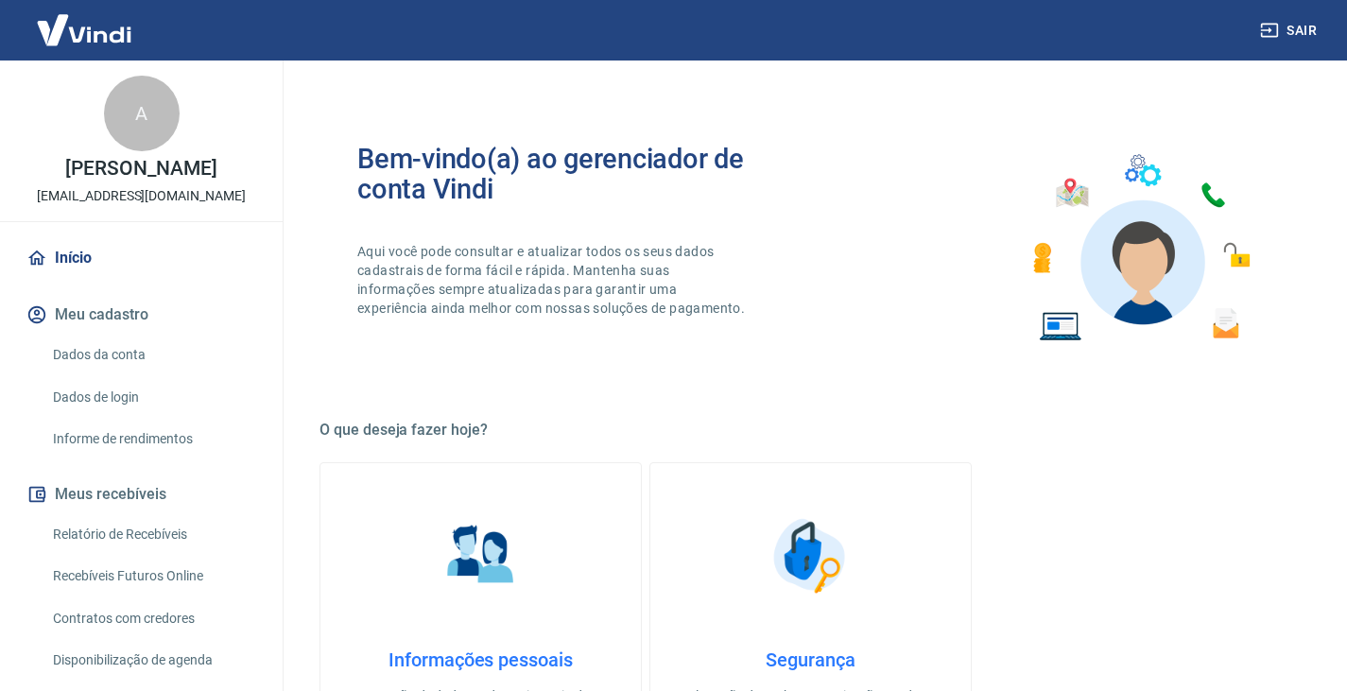
click at [144, 120] on div "A" at bounding box center [142, 114] width 76 height 76
click at [58, 279] on link "Início" at bounding box center [141, 258] width 237 height 42
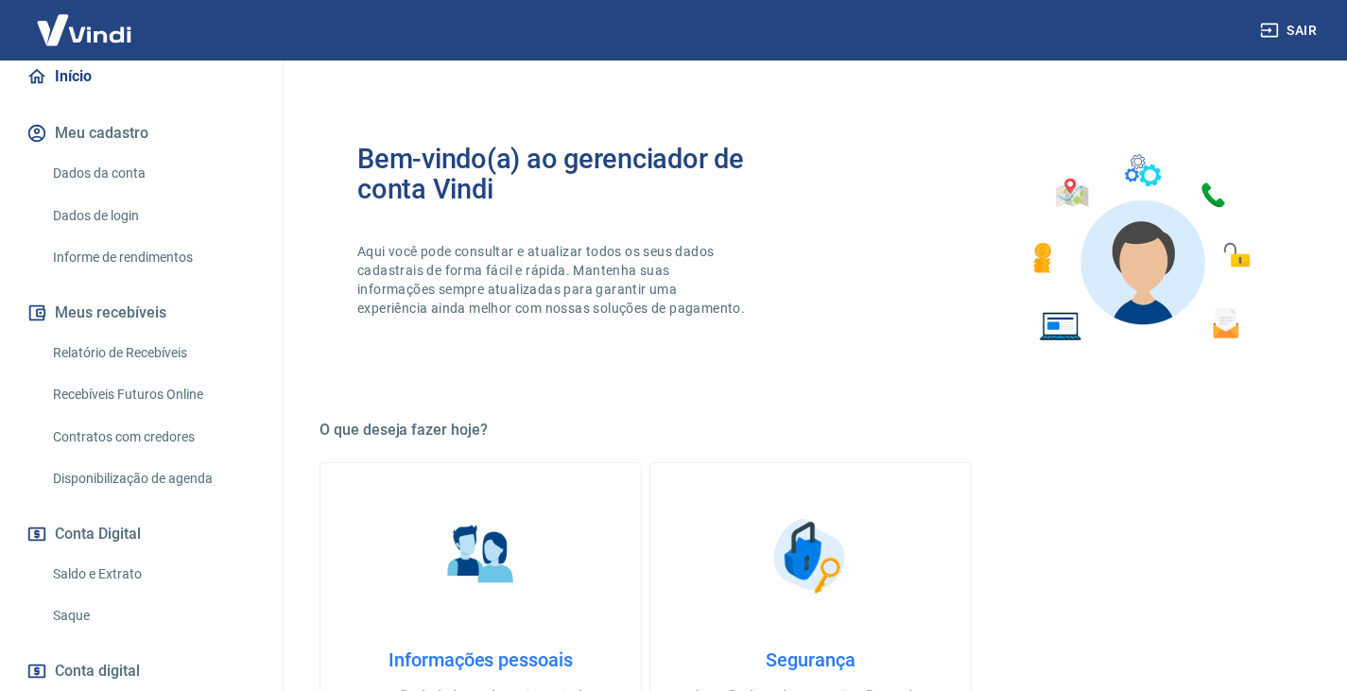
scroll to position [189, 0]
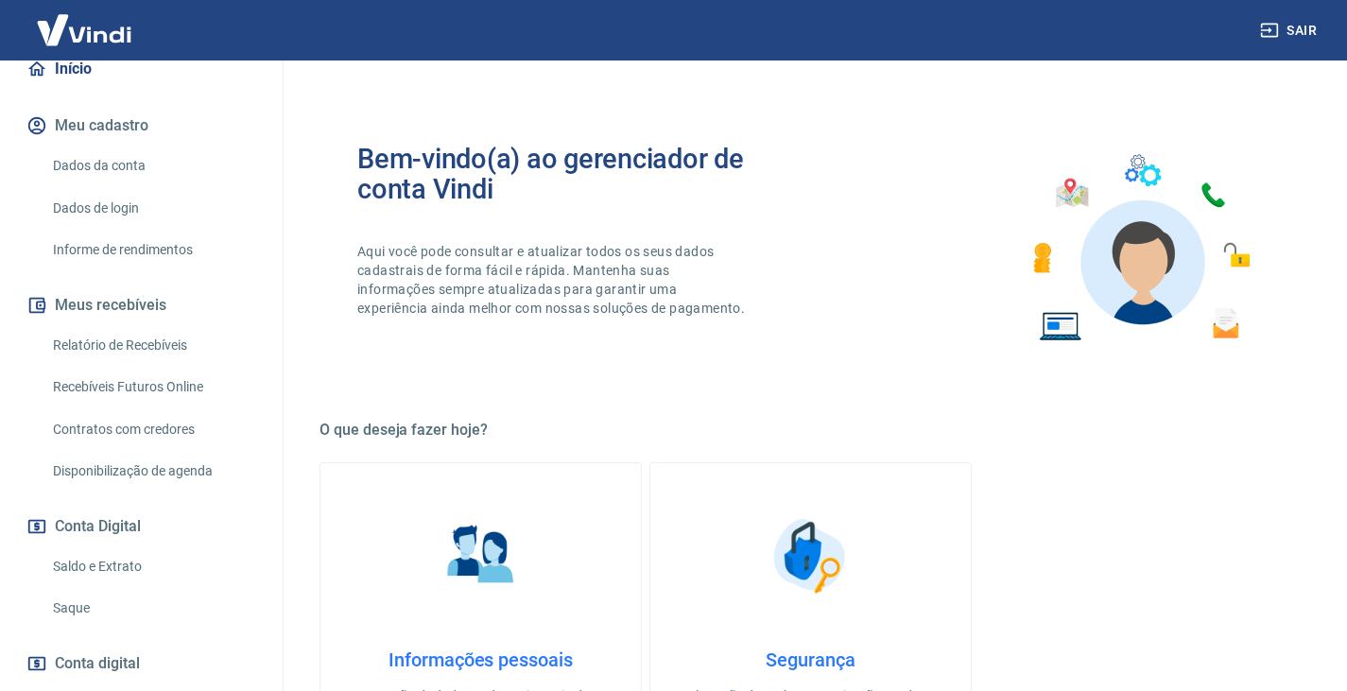
click at [124, 406] on link "Recebíveis Futuros Online" at bounding box center [152, 387] width 215 height 39
